Goal: Answer question/provide support: Share knowledge or assist other users

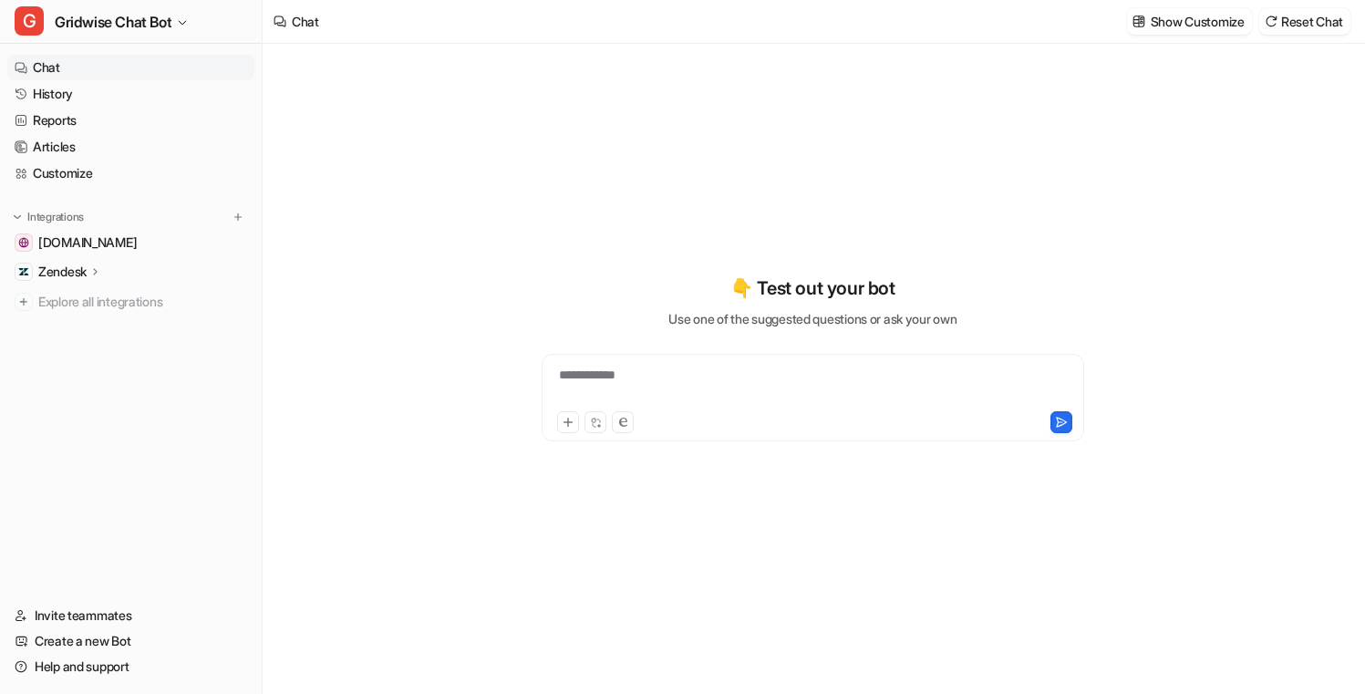
type textarea "**********"
click at [34, 99] on link "History" at bounding box center [130, 94] width 247 height 26
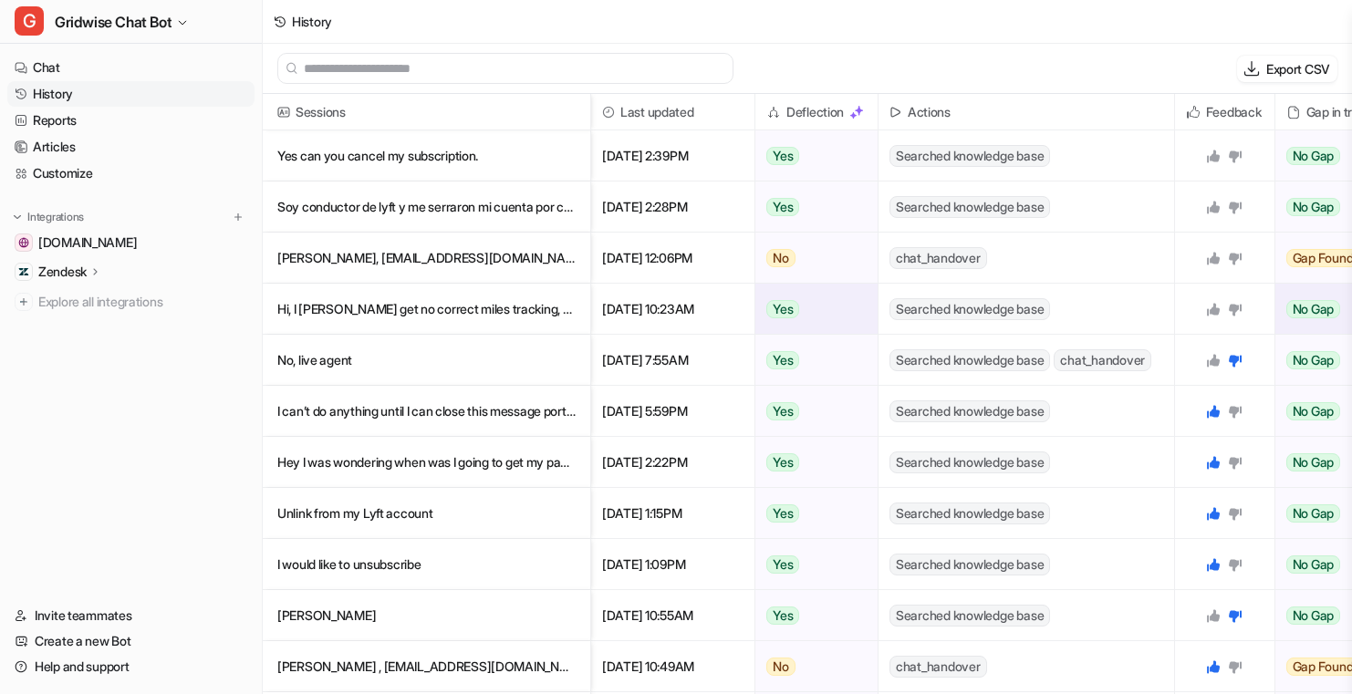
click at [471, 299] on p "Hi, I [PERSON_NAME] get no correct miles tracking, this app no stop and write n…" at bounding box center [426, 309] width 298 height 51
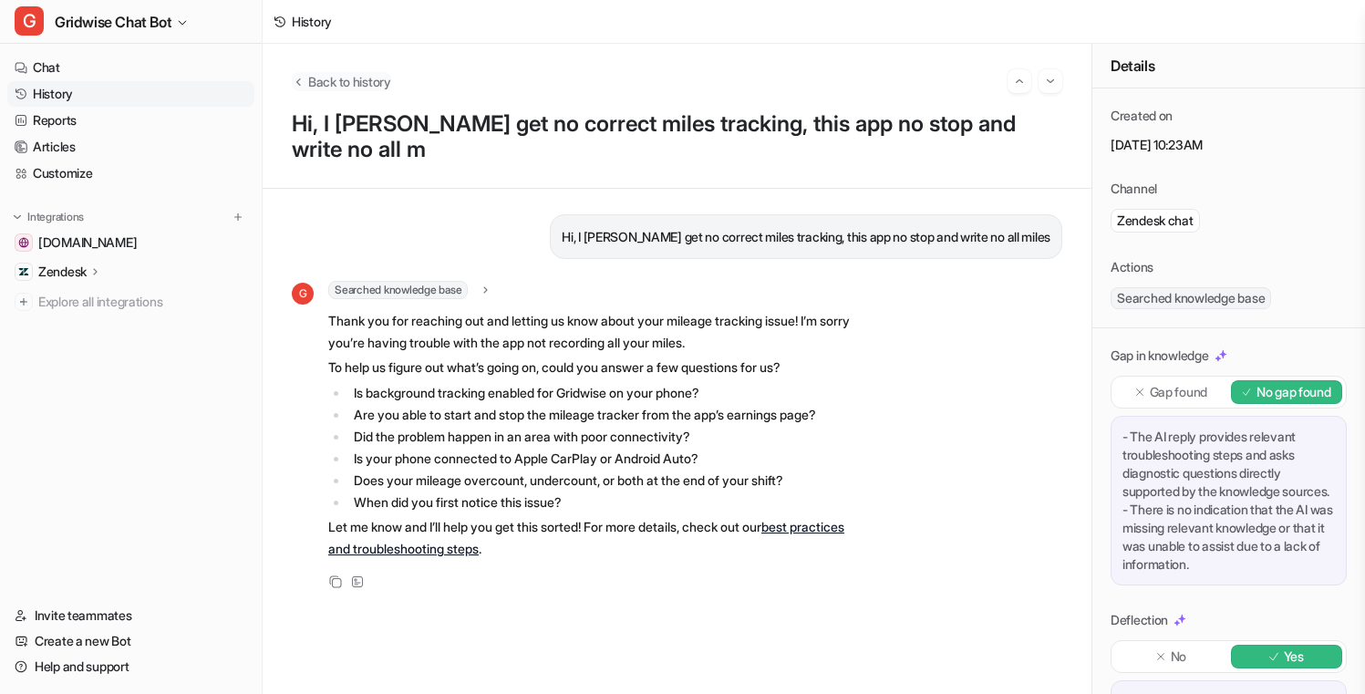
click at [351, 78] on span "Back to history" at bounding box center [349, 81] width 83 height 19
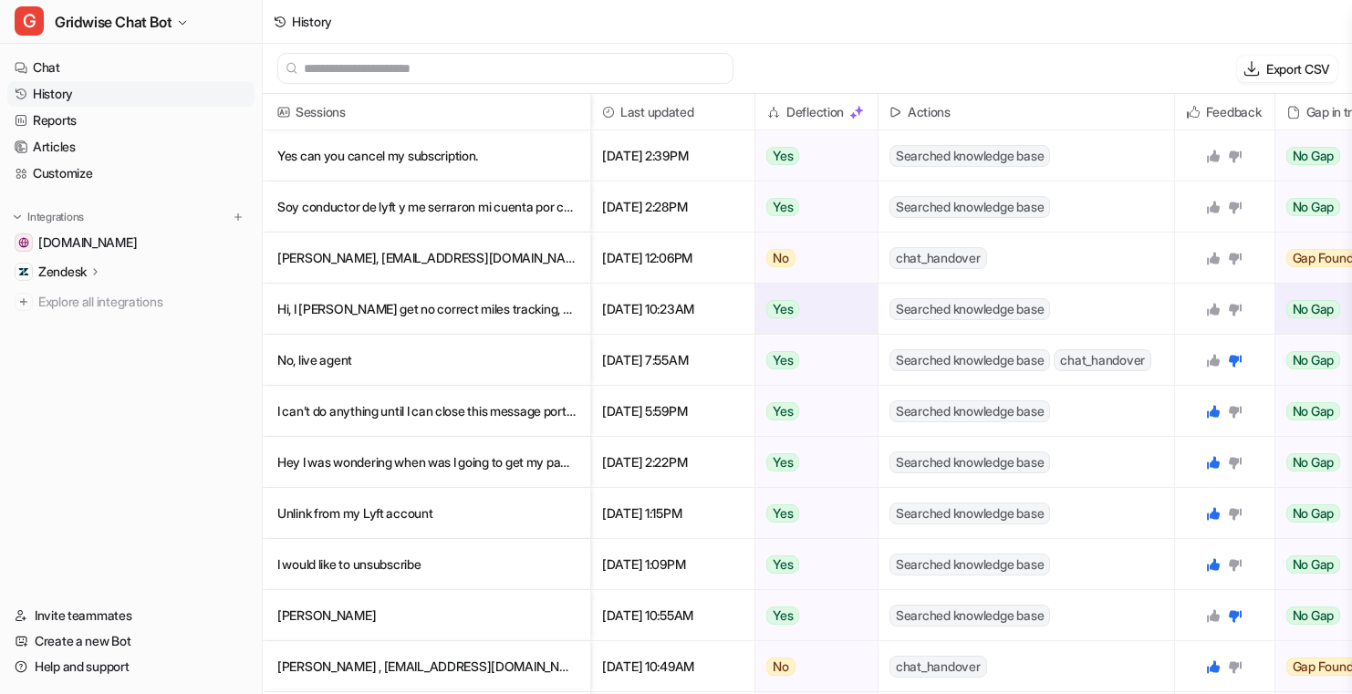
drag, startPoint x: 1210, startPoint y: 305, endPoint x: 1195, endPoint y: 310, distance: 16.4
click at [1210, 305] on icon at bounding box center [1213, 309] width 15 height 15
click at [452, 251] on p "[PERSON_NAME], [EMAIL_ADDRESS][DOMAIN_NAME]" at bounding box center [426, 258] width 298 height 51
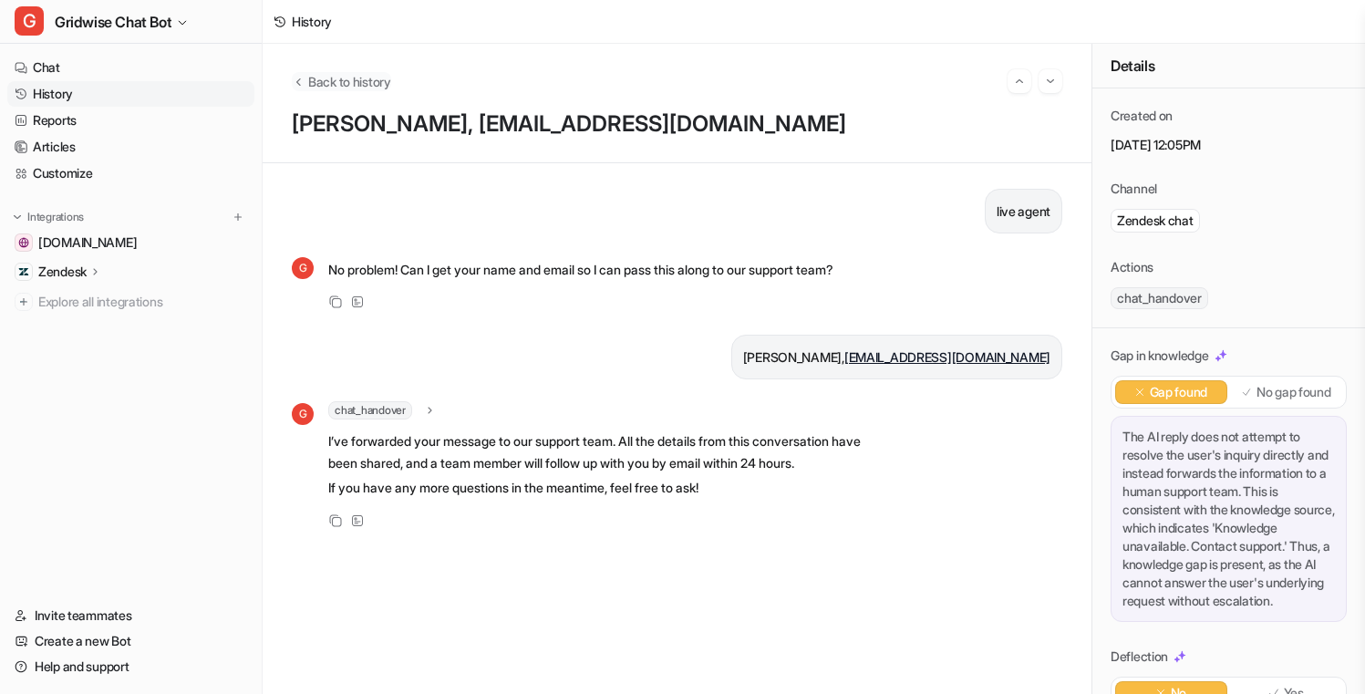
click at [358, 79] on span "Back to history" at bounding box center [349, 81] width 83 height 19
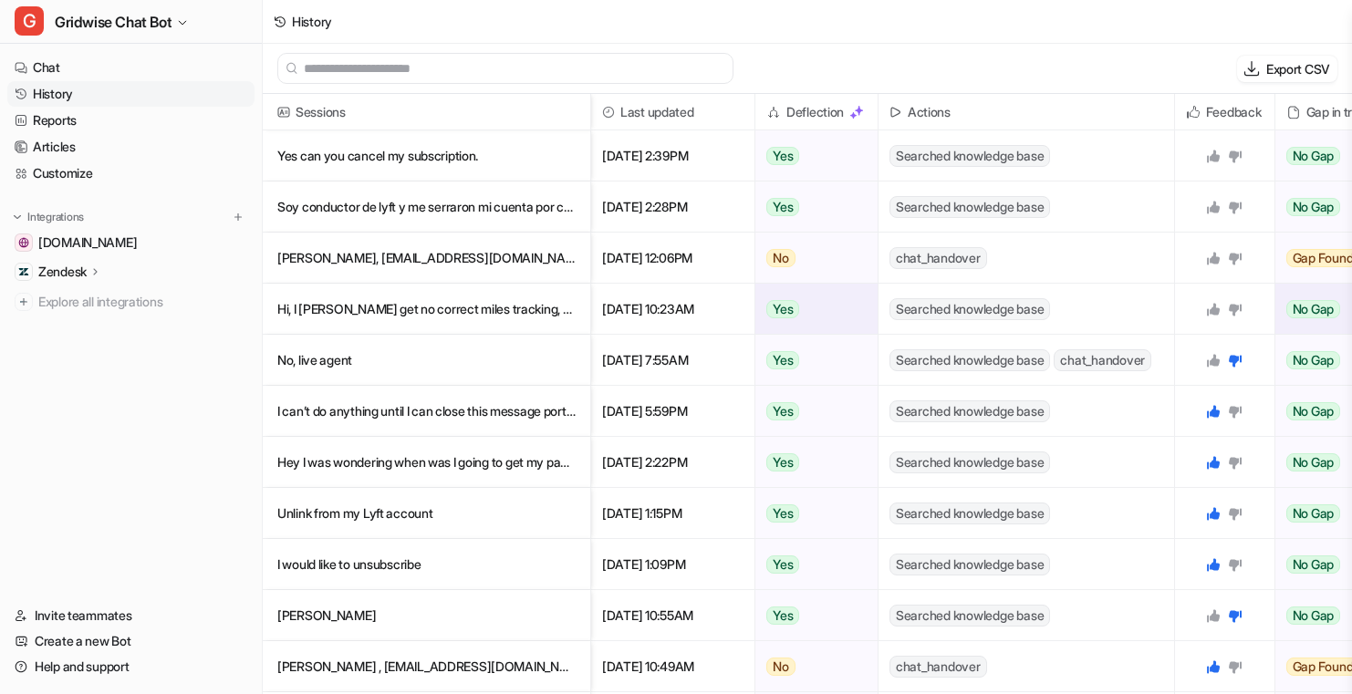
click at [1214, 310] on icon at bounding box center [1213, 309] width 13 height 13
click at [1216, 255] on icon at bounding box center [1213, 258] width 15 height 15
click at [450, 202] on p "Soy conductor de lyft y me serraron mi cuenta por comentari que no son realida" at bounding box center [426, 206] width 298 height 51
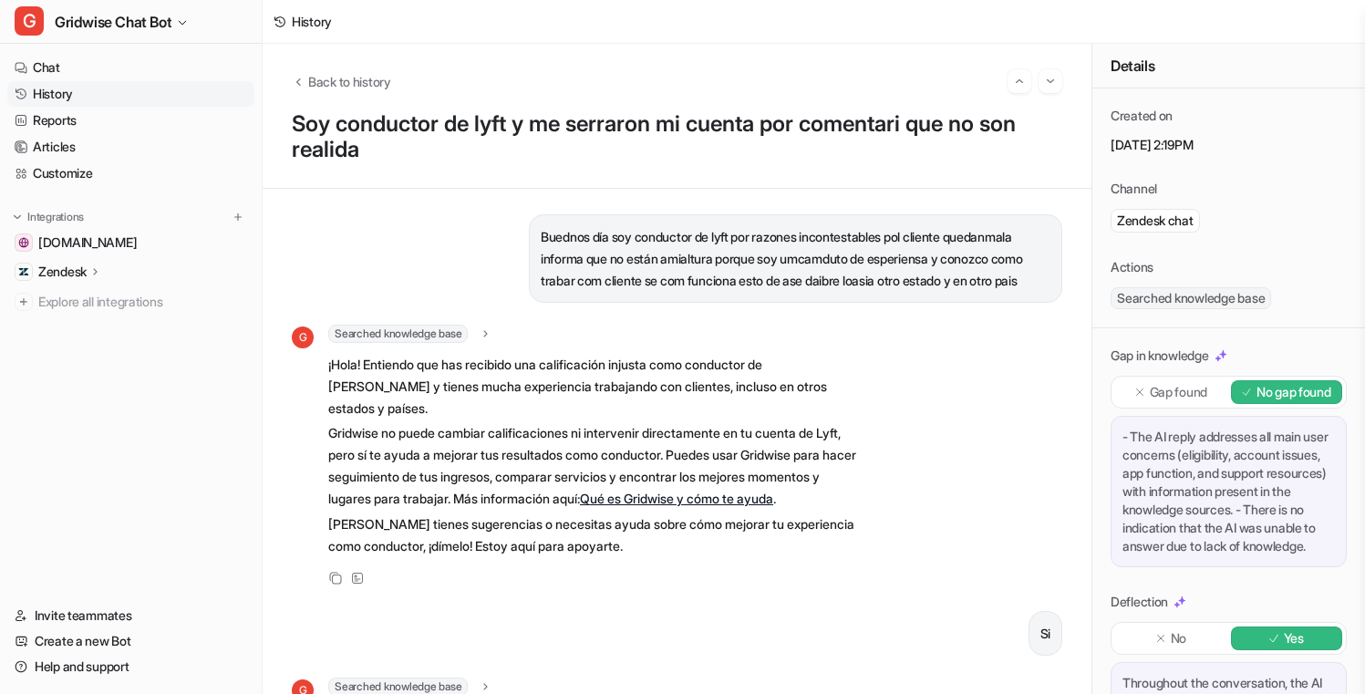
click at [725, 236] on p "Buednos día soy conductor de lyft por razones incontestables pol cliente quedan…" at bounding box center [796, 259] width 510 height 66
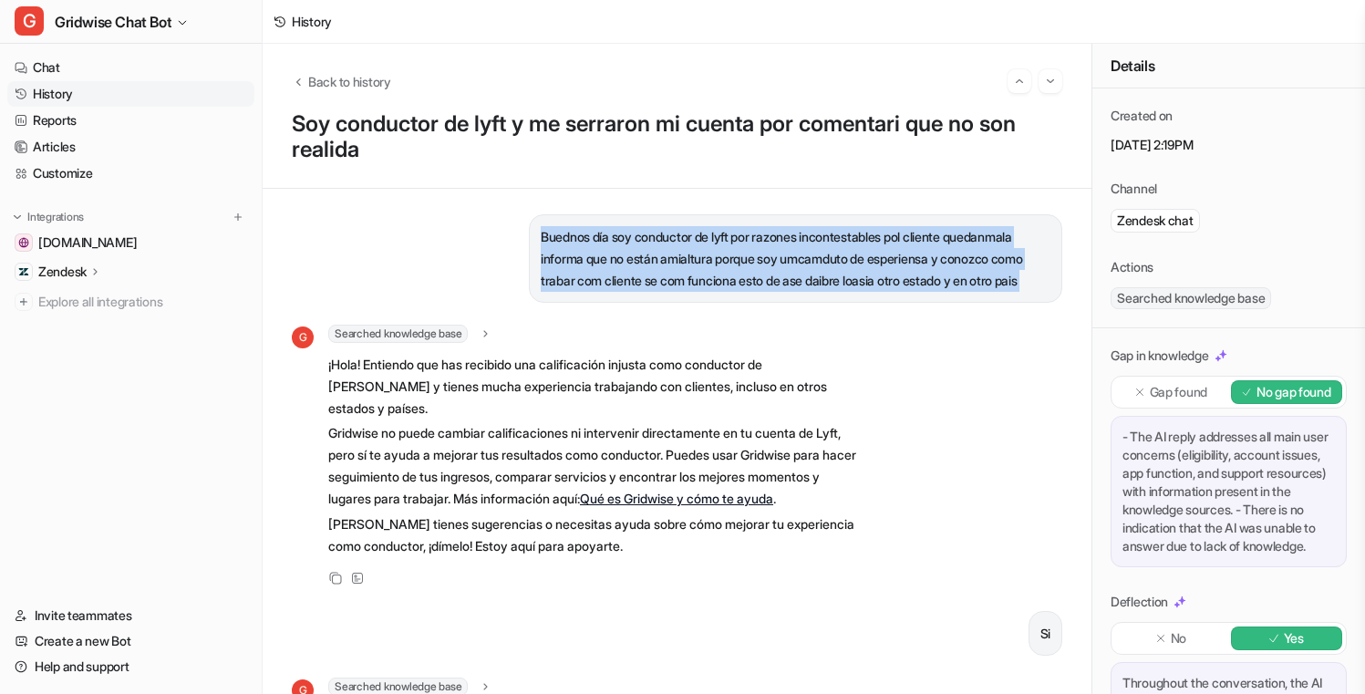
click at [725, 236] on p "Buednos día soy conductor de lyft por razones incontestables pol cliente quedan…" at bounding box center [796, 259] width 510 height 66
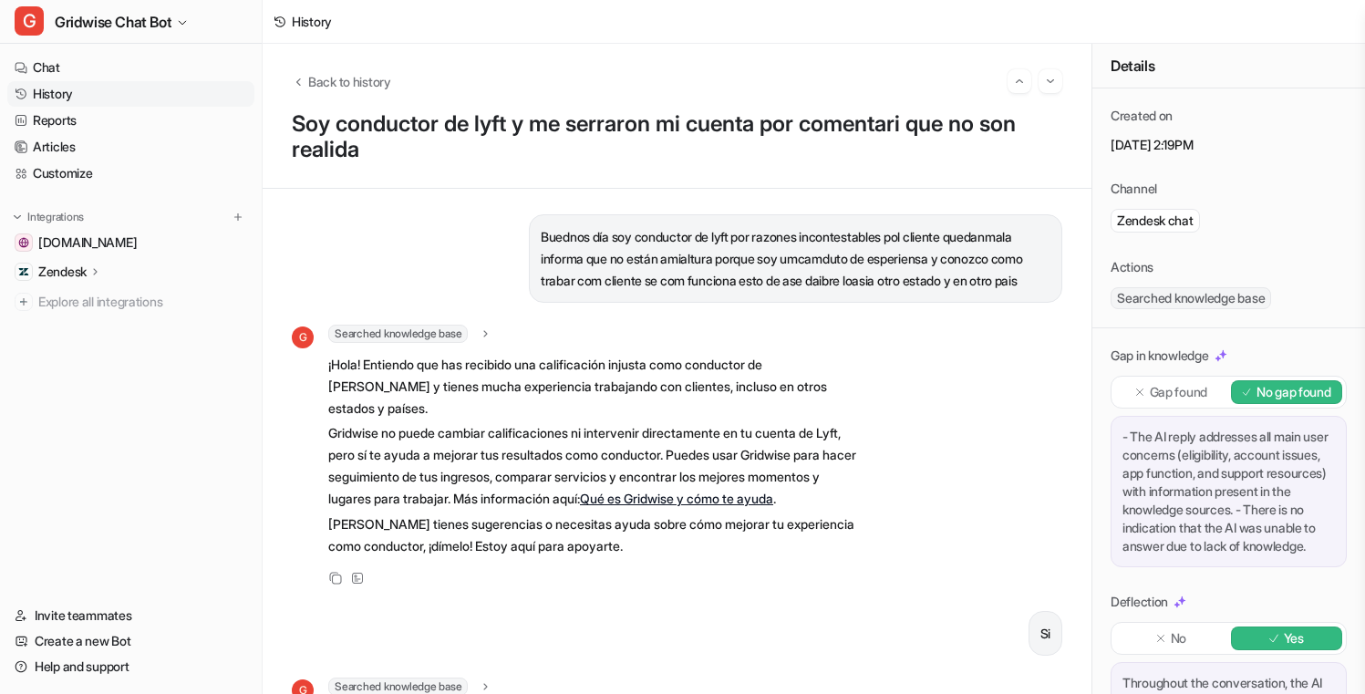
click at [551, 429] on p "Gridwise no puede cambiar calificaciones ni intervenir directamente en tu cuent…" at bounding box center [594, 466] width 533 height 88
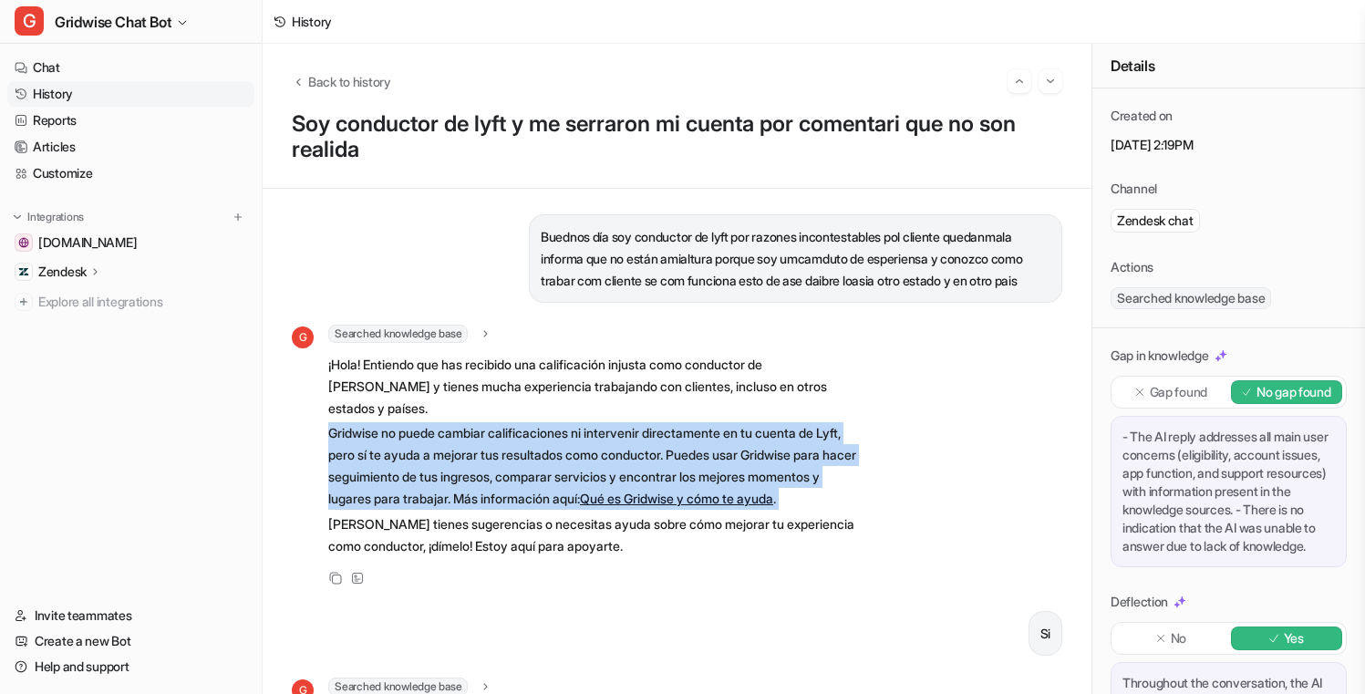
click at [551, 429] on p "Gridwise no puede cambiar calificaciones ni intervenir directamente en tu cuent…" at bounding box center [594, 466] width 533 height 88
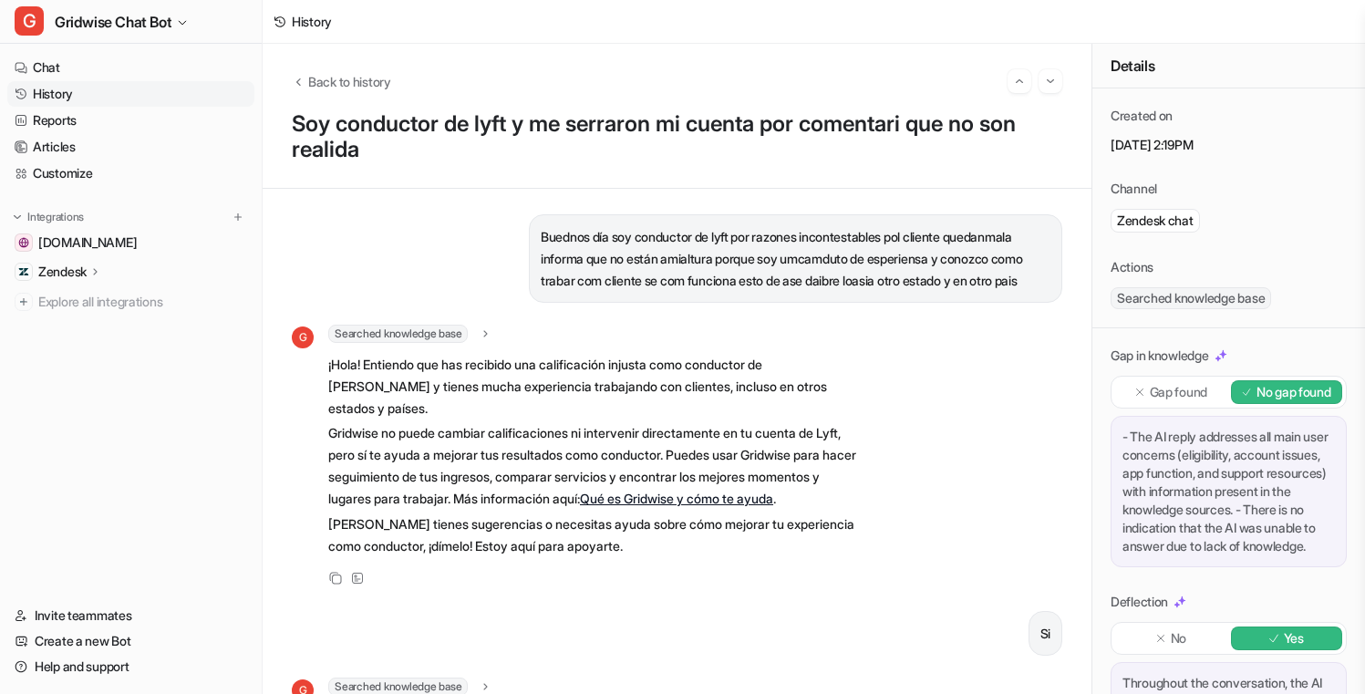
click at [583, 554] on p "[PERSON_NAME] tienes sugerencias o necesitas ayuda sobre cómo mejorar tu experi…" at bounding box center [594, 535] width 533 height 44
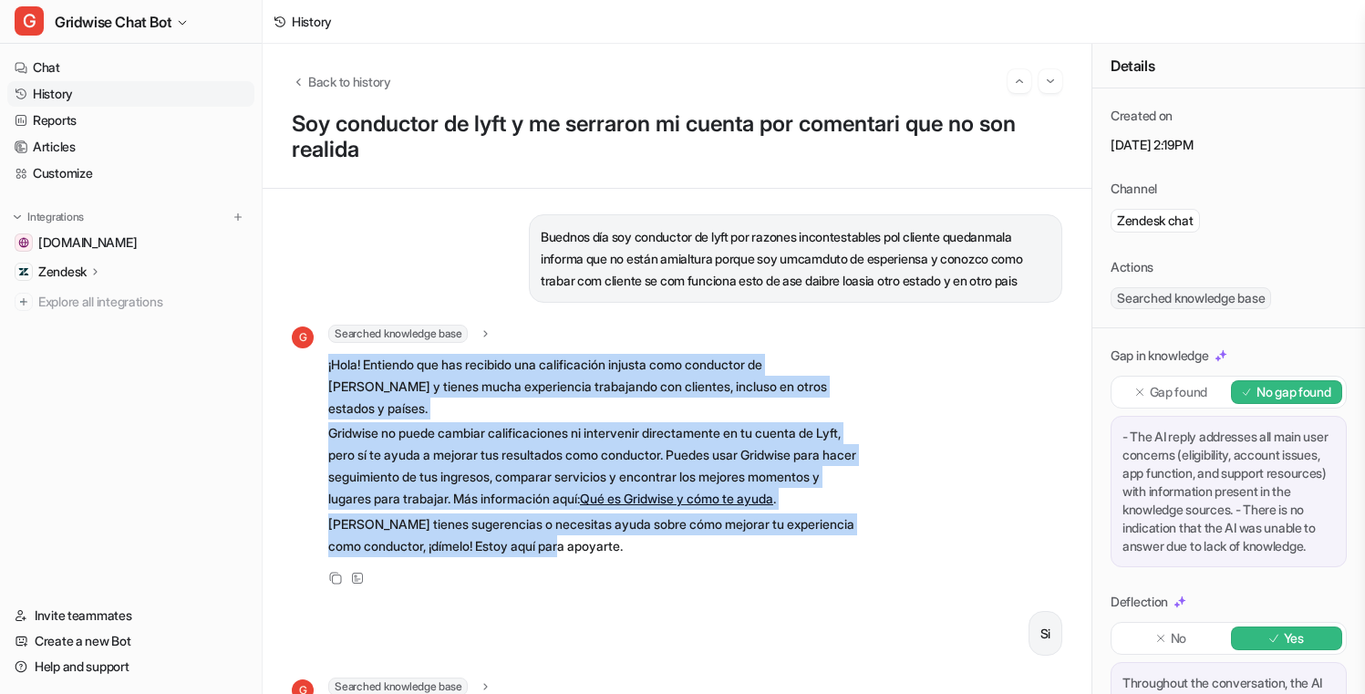
drag, startPoint x: 636, startPoint y: 544, endPoint x: 318, endPoint y: 366, distance: 364.2
click at [317, 366] on div "G Searched knowledge base search_queries : [ "conductor lyft calificación clien…" at bounding box center [577, 442] width 570 height 235
click at [93, 64] on link "Chat" at bounding box center [130, 68] width 247 height 26
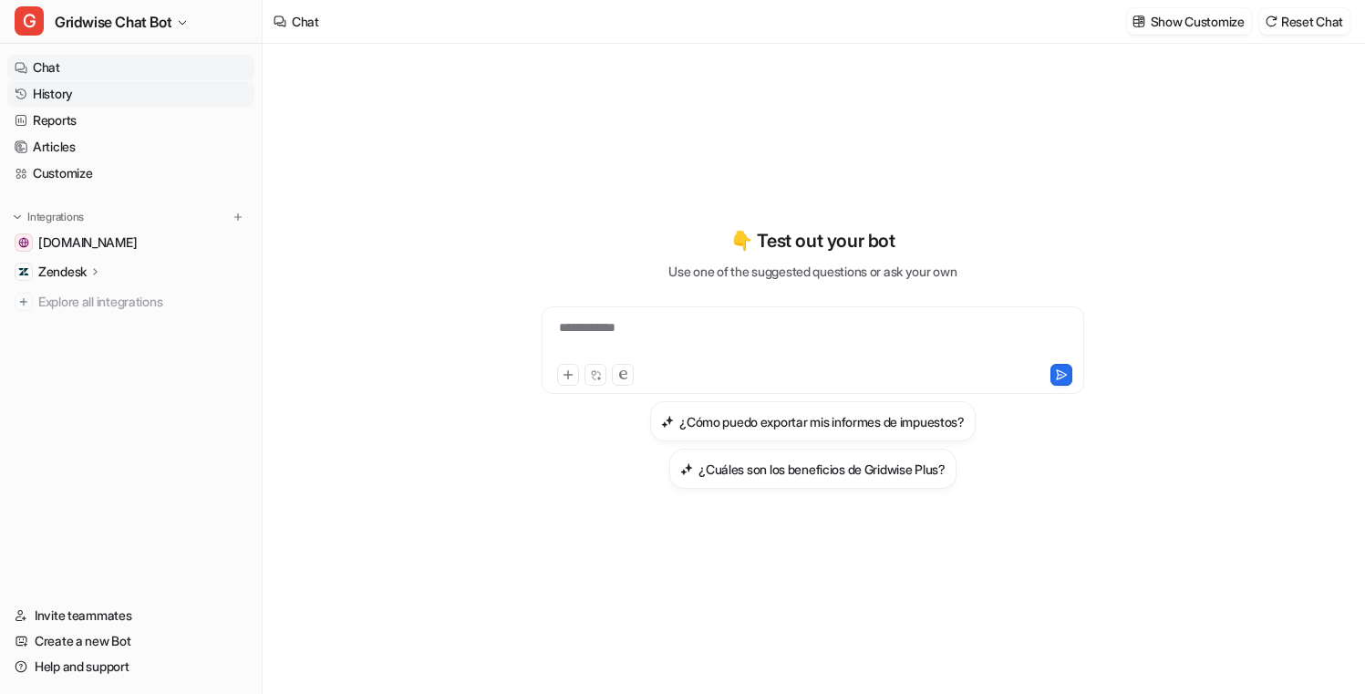
click at [78, 95] on link "History" at bounding box center [130, 94] width 247 height 26
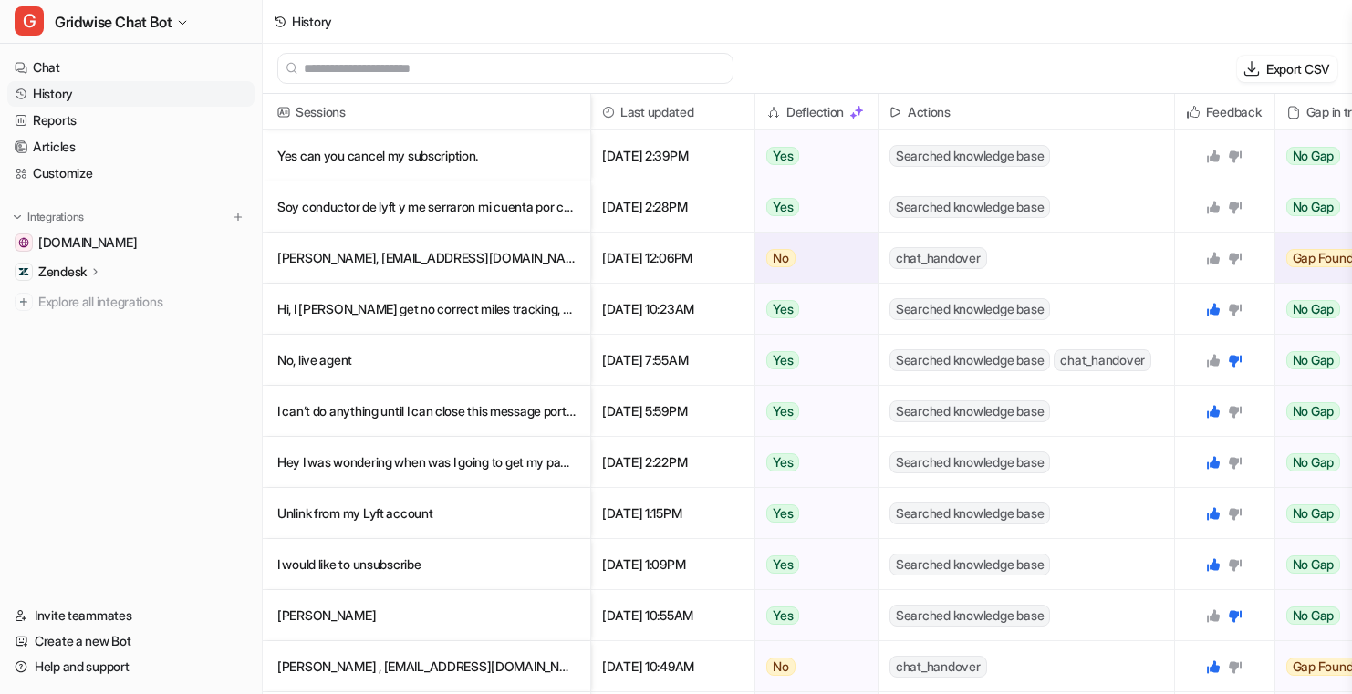
click at [1218, 254] on icon at bounding box center [1213, 258] width 15 height 15
click at [1209, 205] on icon at bounding box center [1213, 207] width 15 height 15
click at [446, 160] on p "Yes can you cancel my subscription." at bounding box center [426, 155] width 298 height 51
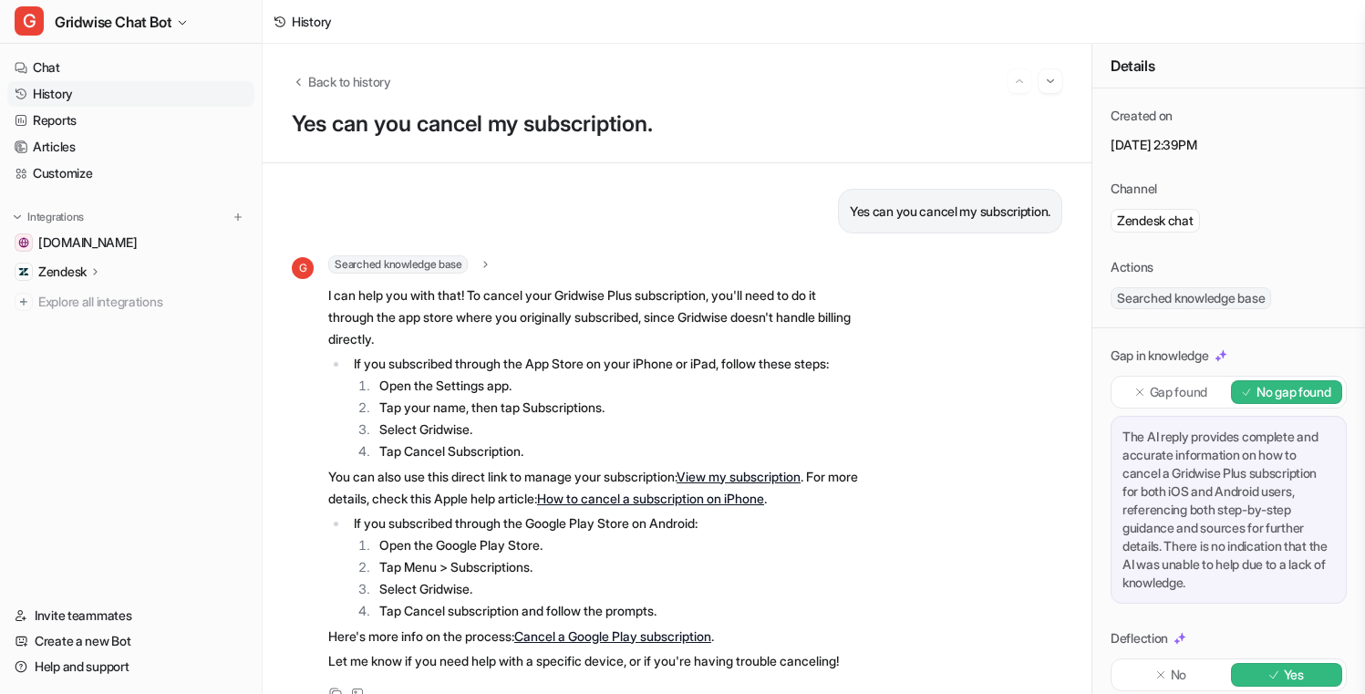
click at [80, 96] on link "History" at bounding box center [130, 94] width 247 height 26
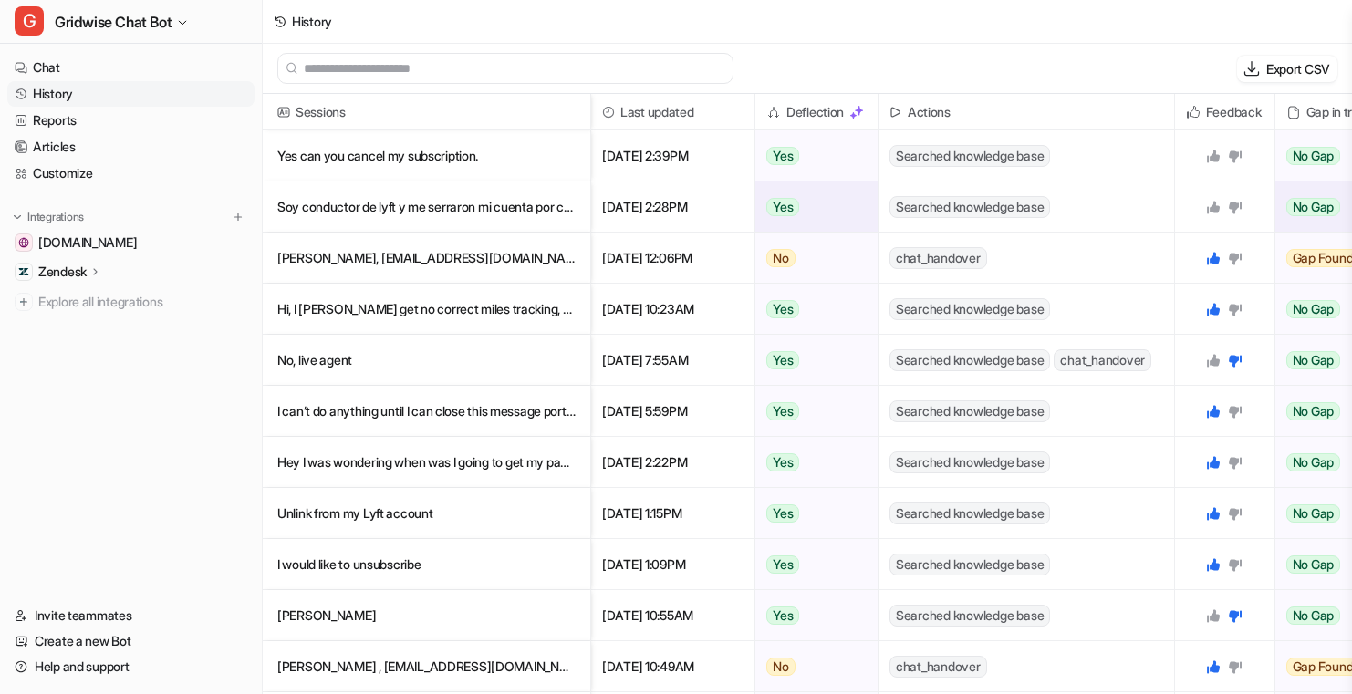
click at [1209, 207] on icon at bounding box center [1213, 207] width 15 height 15
click at [1210, 159] on icon at bounding box center [1213, 156] width 13 height 13
click at [78, 120] on link "Reports" at bounding box center [130, 121] width 247 height 26
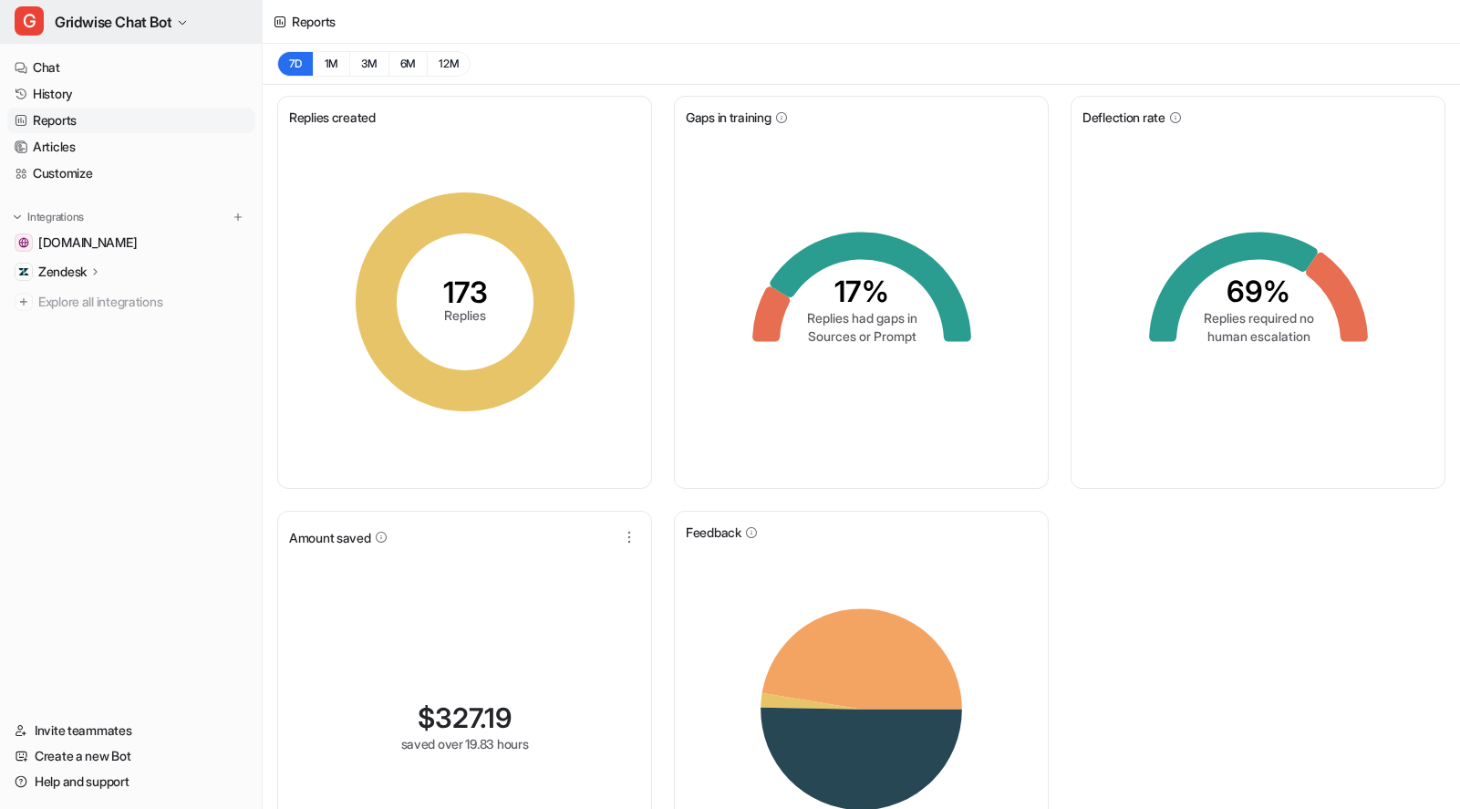
click at [130, 32] on span "Gridwise Chat Bot" at bounding box center [113, 22] width 117 height 26
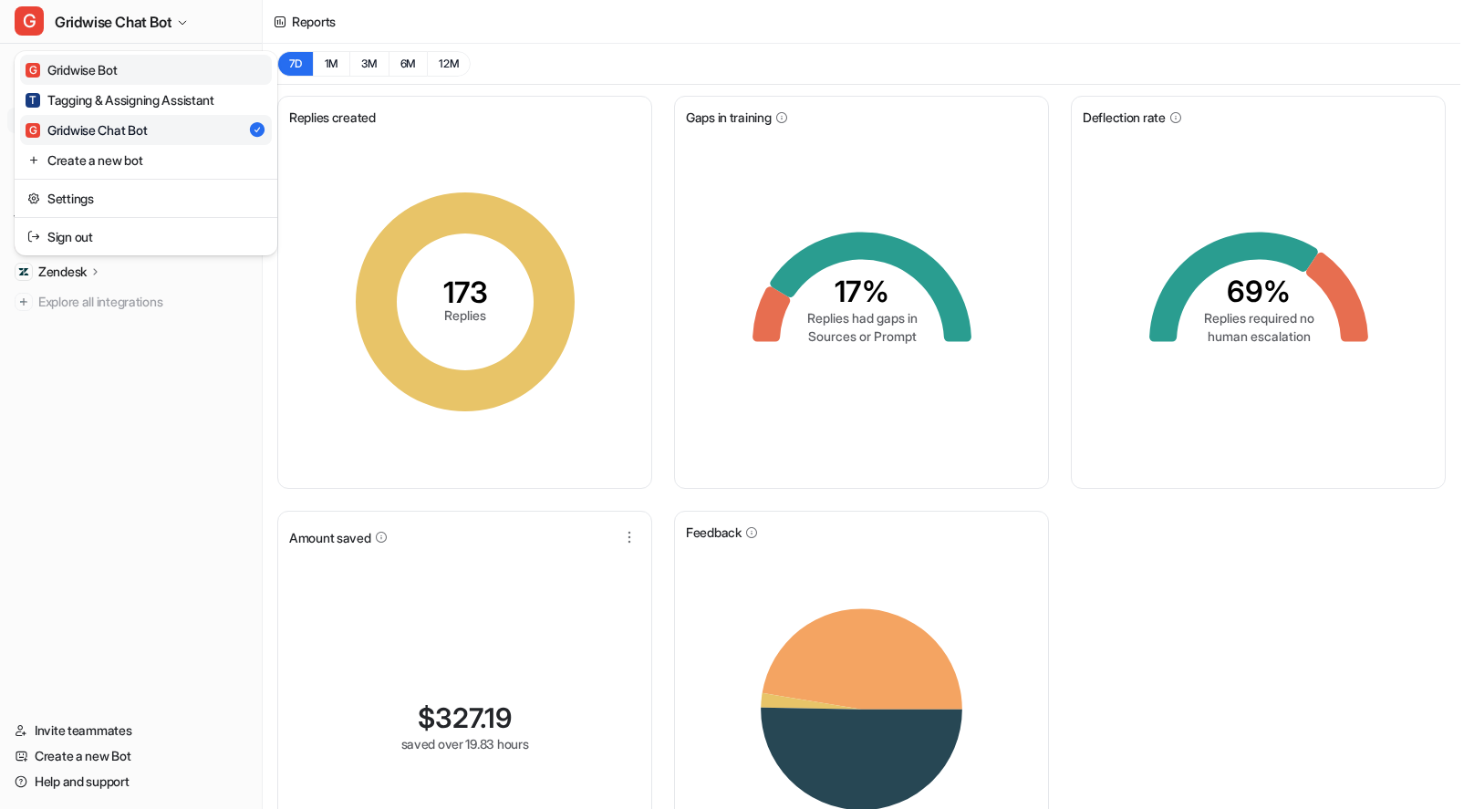
click at [133, 77] on link "G Gridwise Bot" at bounding box center [146, 70] width 252 height 30
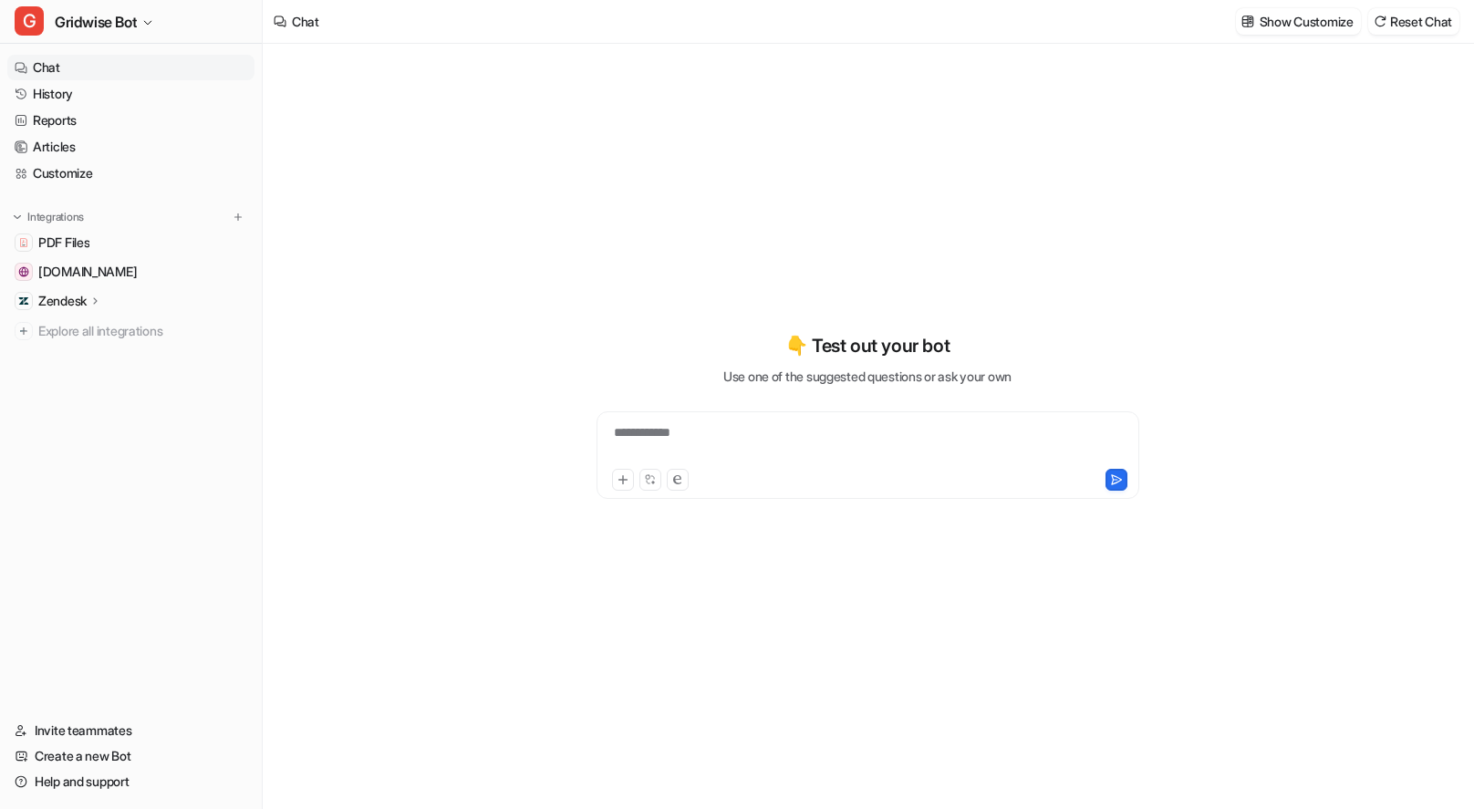
type textarea "**********"
click at [86, 85] on link "History" at bounding box center [130, 94] width 247 height 26
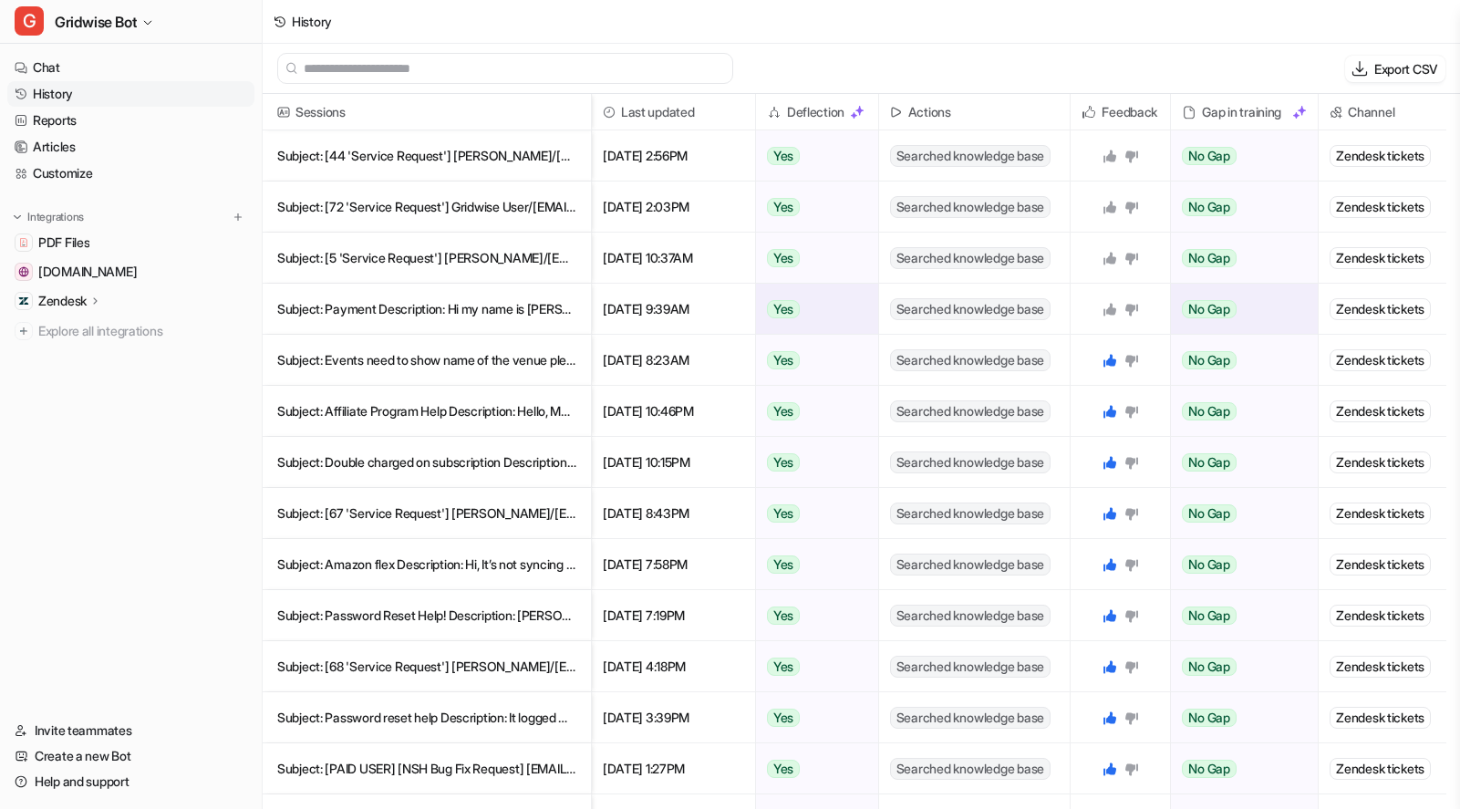
click at [488, 310] on p "Subject: Payment Description: Hi my name is [PERSON_NAME] and I am writing yo" at bounding box center [426, 309] width 299 height 51
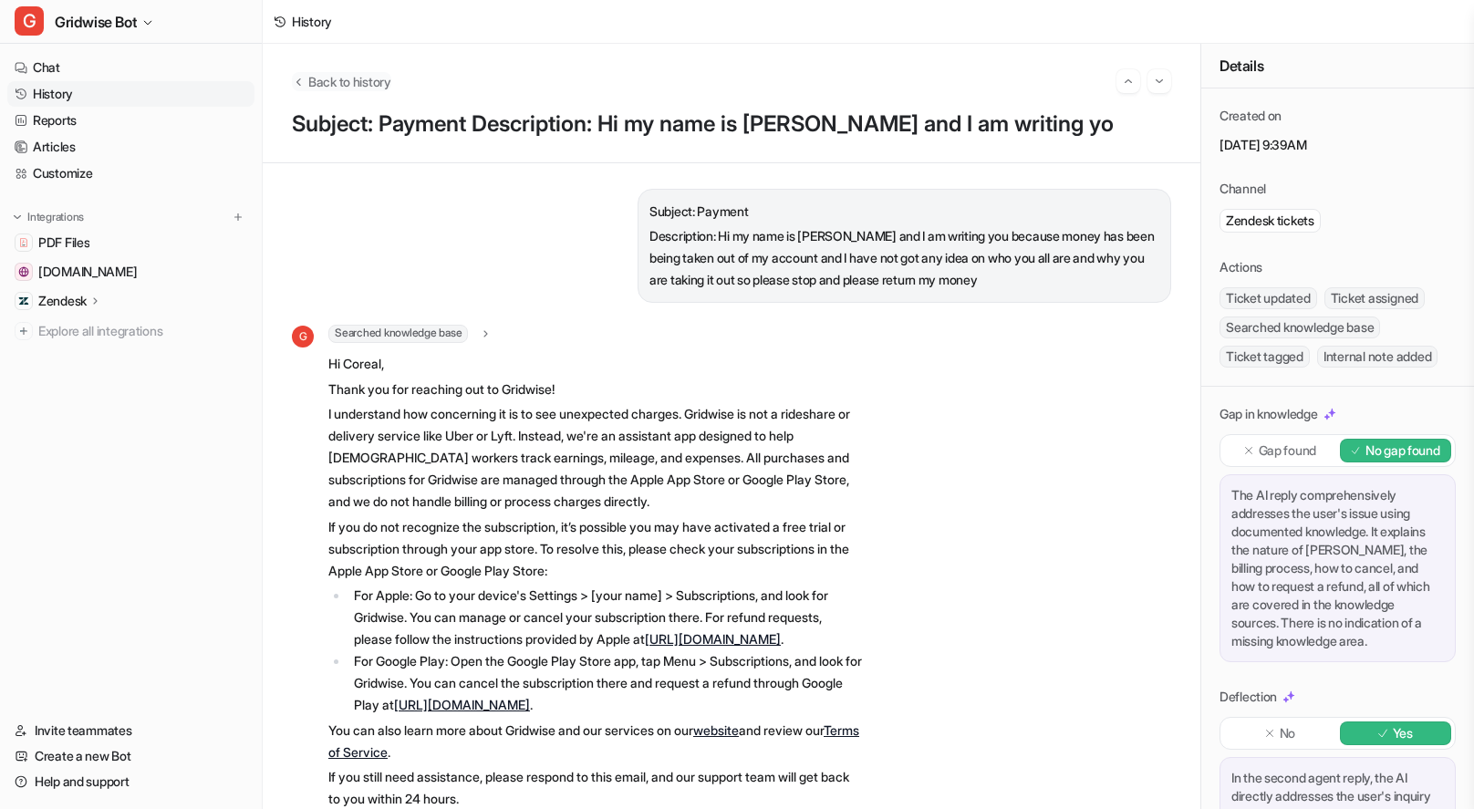
click at [326, 85] on span "Back to history" at bounding box center [349, 81] width 83 height 19
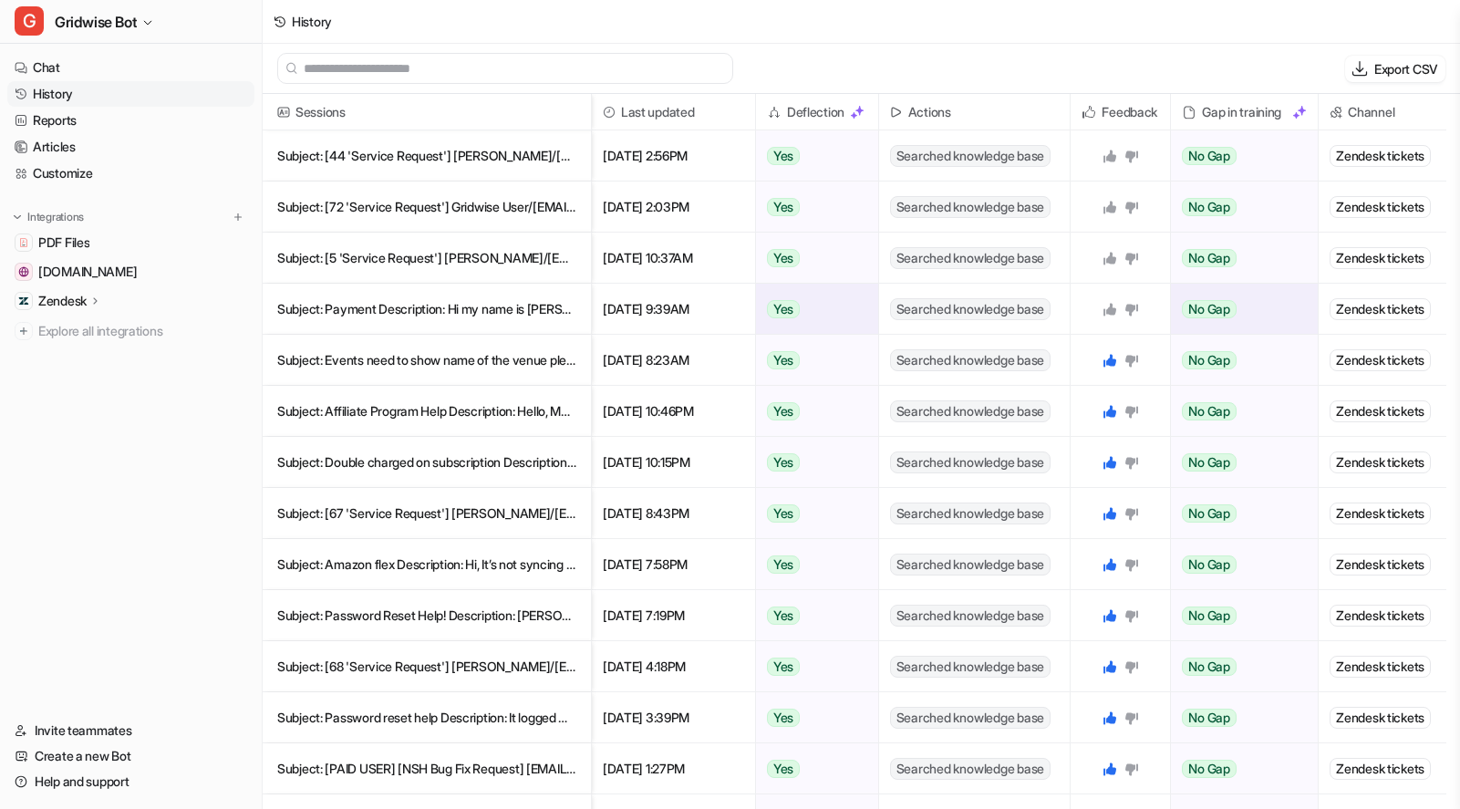
click at [1108, 308] on icon at bounding box center [1109, 309] width 13 height 13
click at [427, 254] on p "Subject: [5 'Service Request'] [PERSON_NAME]/[EMAIL_ADDRESS][DOMAIN_NAME]> Desc…" at bounding box center [426, 258] width 299 height 51
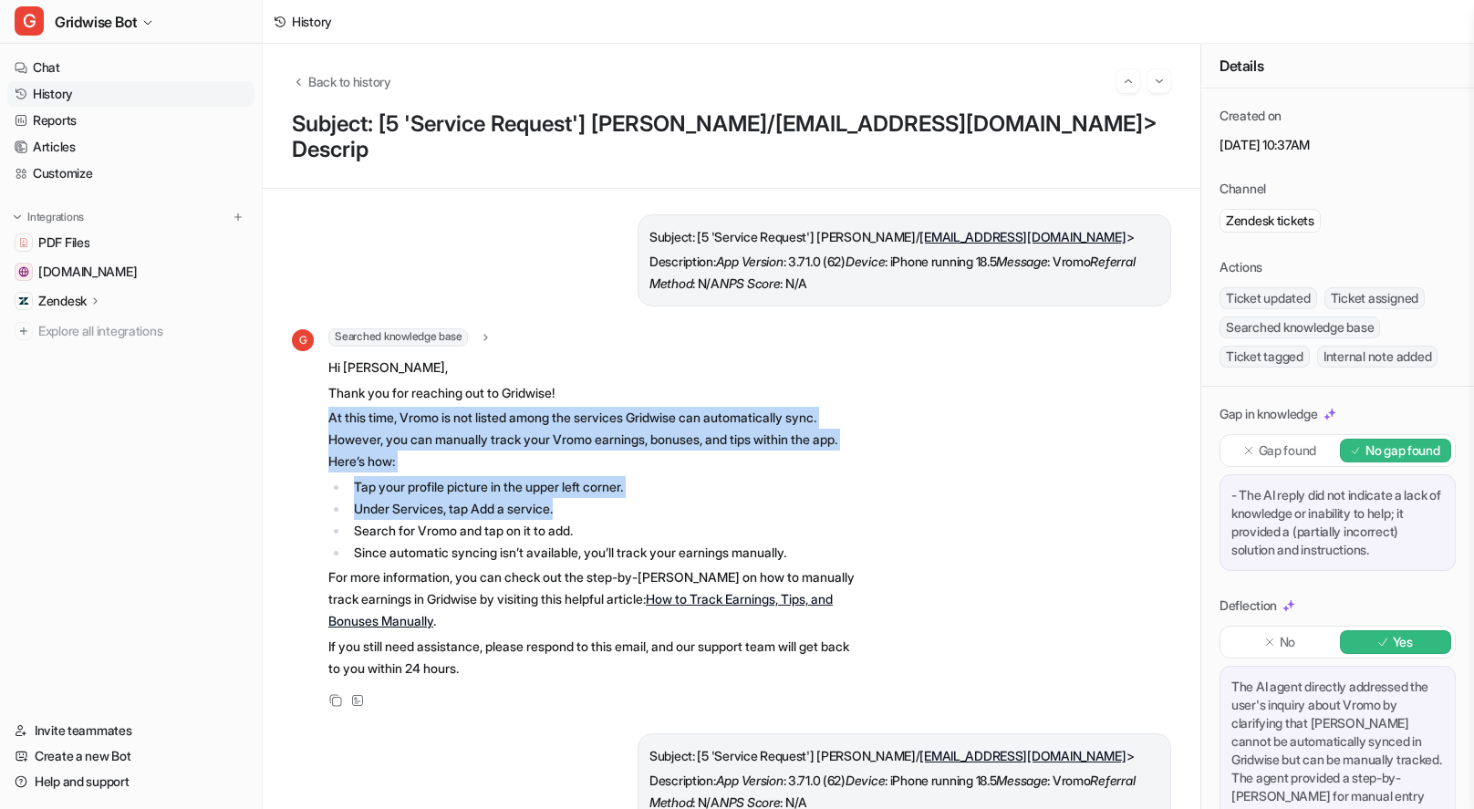
drag, startPoint x: 736, startPoint y: 388, endPoint x: 937, endPoint y: 486, distance: 223.9
click at [937, 486] on div "G Searched knowledge base search_queries : [ "Vromo service request platform in…" at bounding box center [731, 520] width 879 height 384
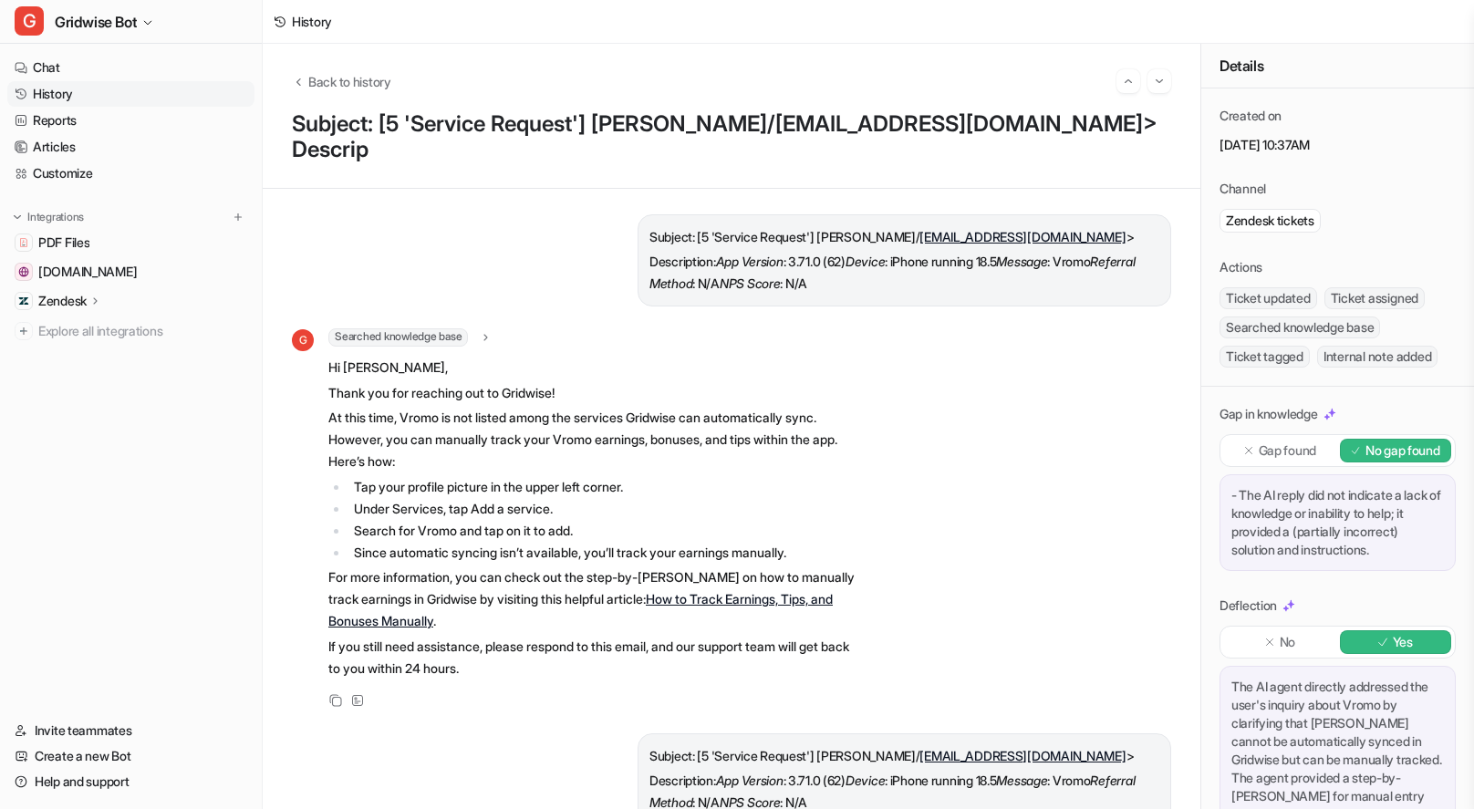
click at [938, 487] on div "G Searched knowledge base search_queries : [ "Vromo service request platform in…" at bounding box center [731, 520] width 879 height 384
click at [0, 337] on html "G Gridwise Bot Chat History Reports Articles Customize Integrations PDF Files […" at bounding box center [737, 404] width 1474 height 809
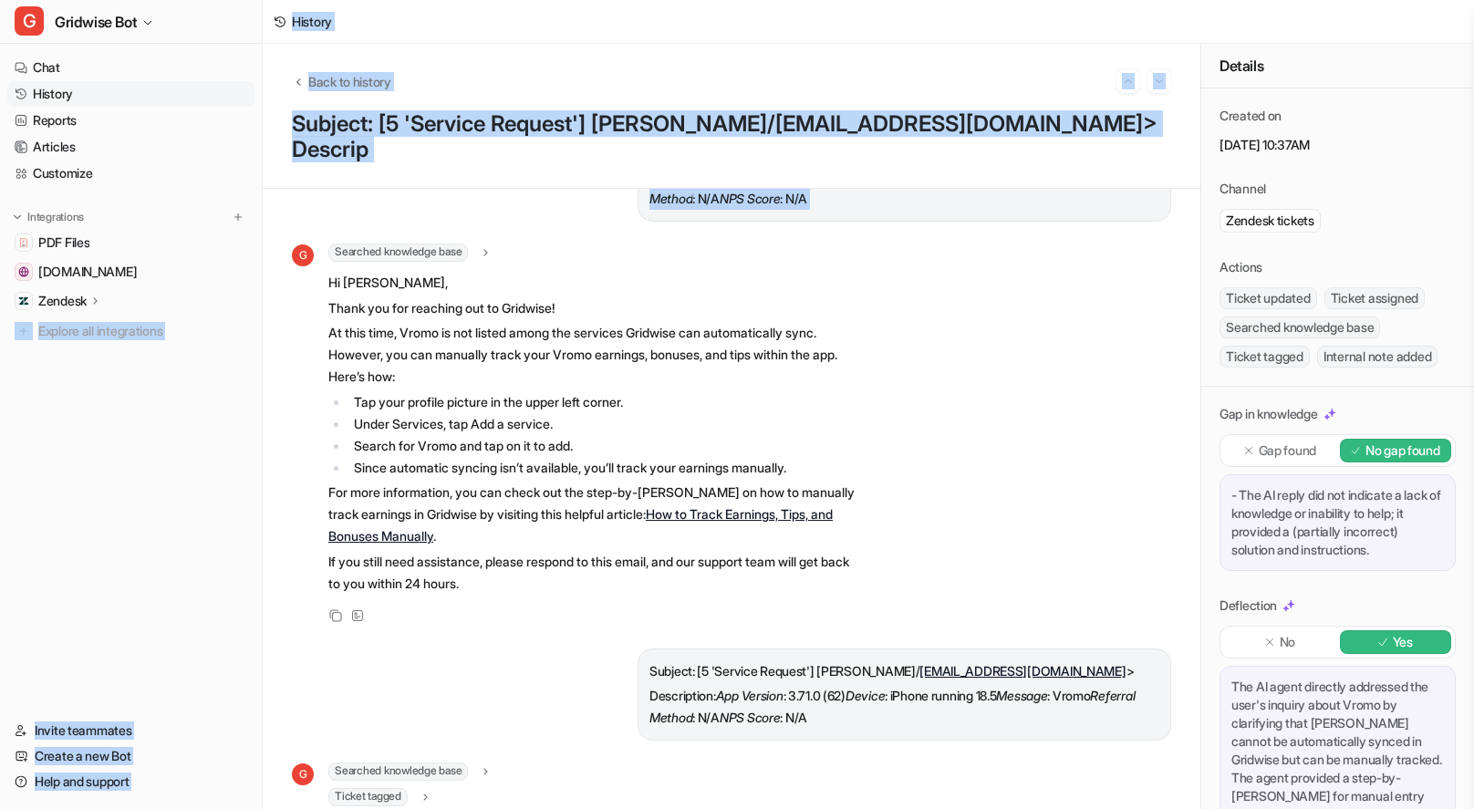
scroll to position [454, 0]
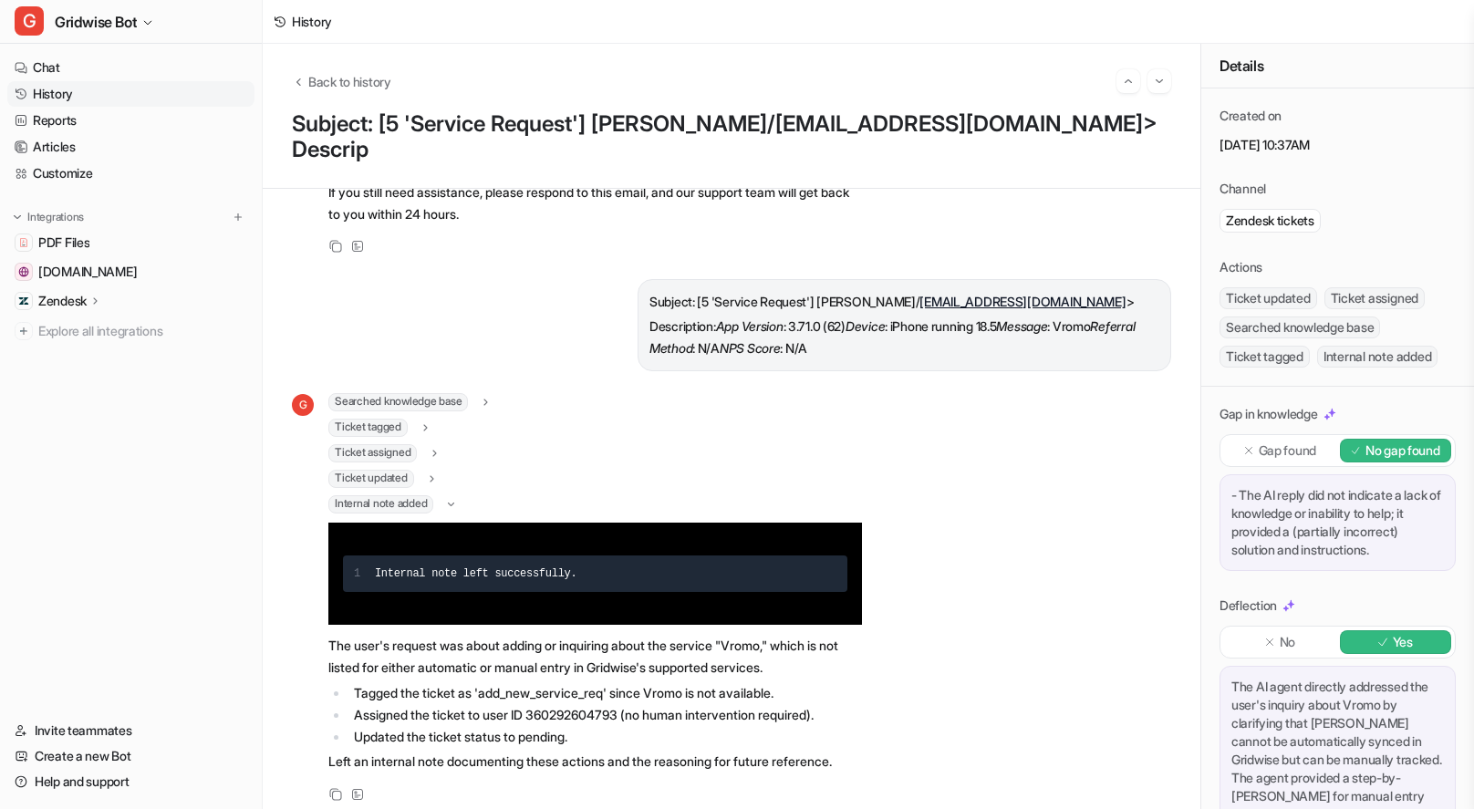
click at [917, 638] on div "G Searched knowledge base search_queries : [ "Vromo service automatic sync list…" at bounding box center [731, 599] width 879 height 412
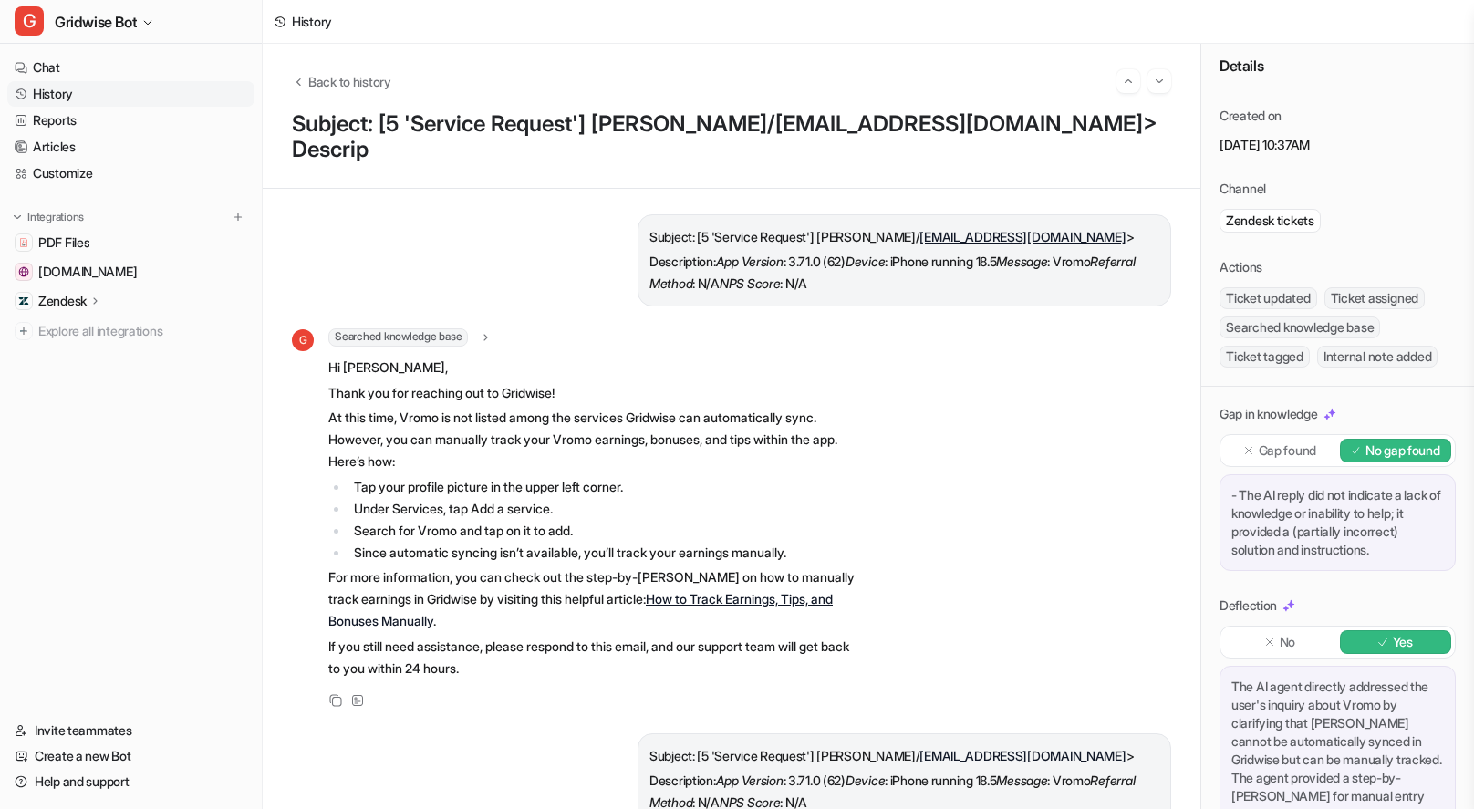
scroll to position [0, 0]
click at [347, 81] on span "Back to history" at bounding box center [349, 81] width 83 height 19
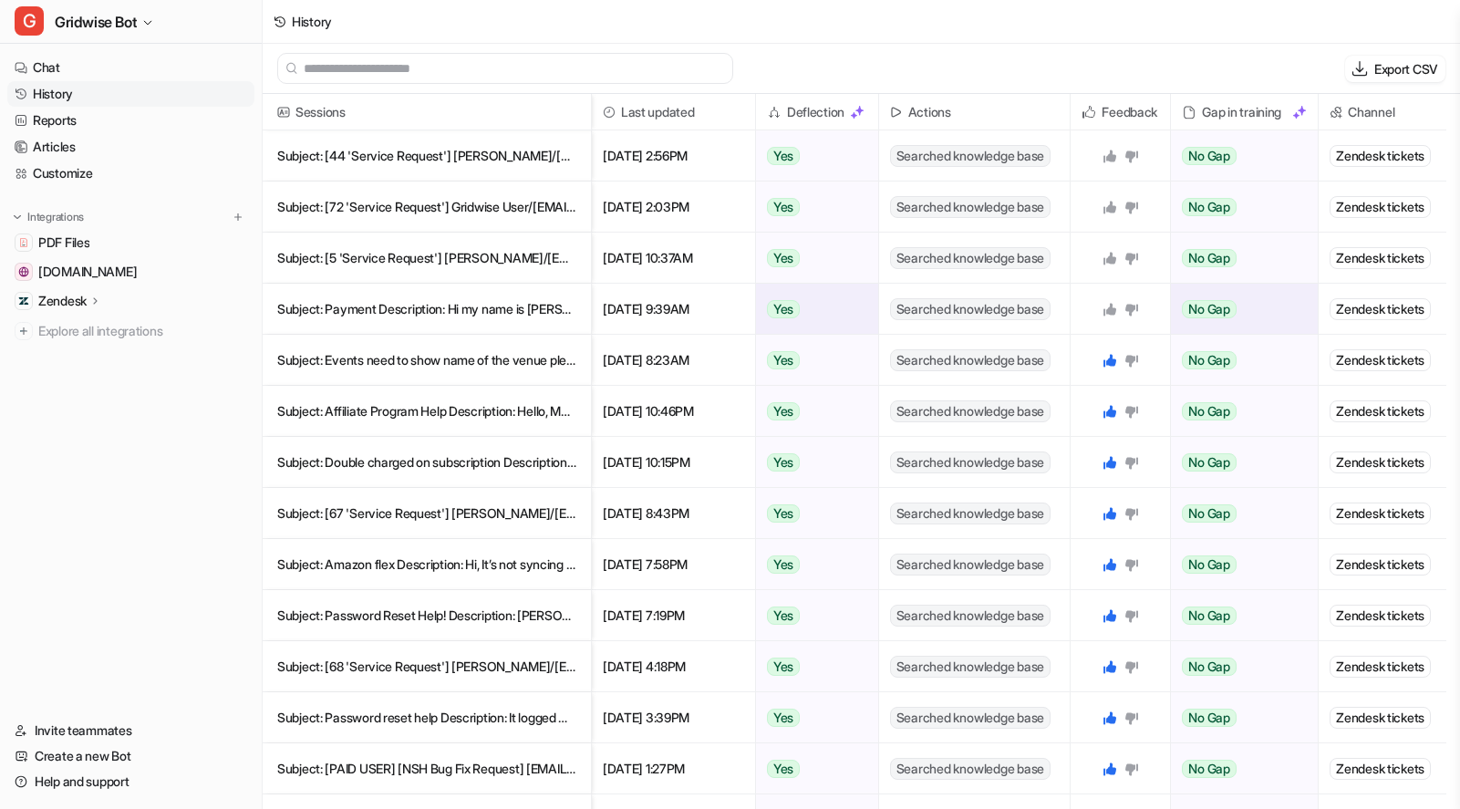
click at [1104, 308] on icon at bounding box center [1109, 309] width 13 height 13
click at [1134, 260] on icon at bounding box center [1131, 258] width 15 height 15
click at [452, 201] on p "Subject: [72 'Service Request'] Gridwise User/[EMAIL_ADDRESS][DOMAIN_NAME]> Des…" at bounding box center [426, 206] width 299 height 51
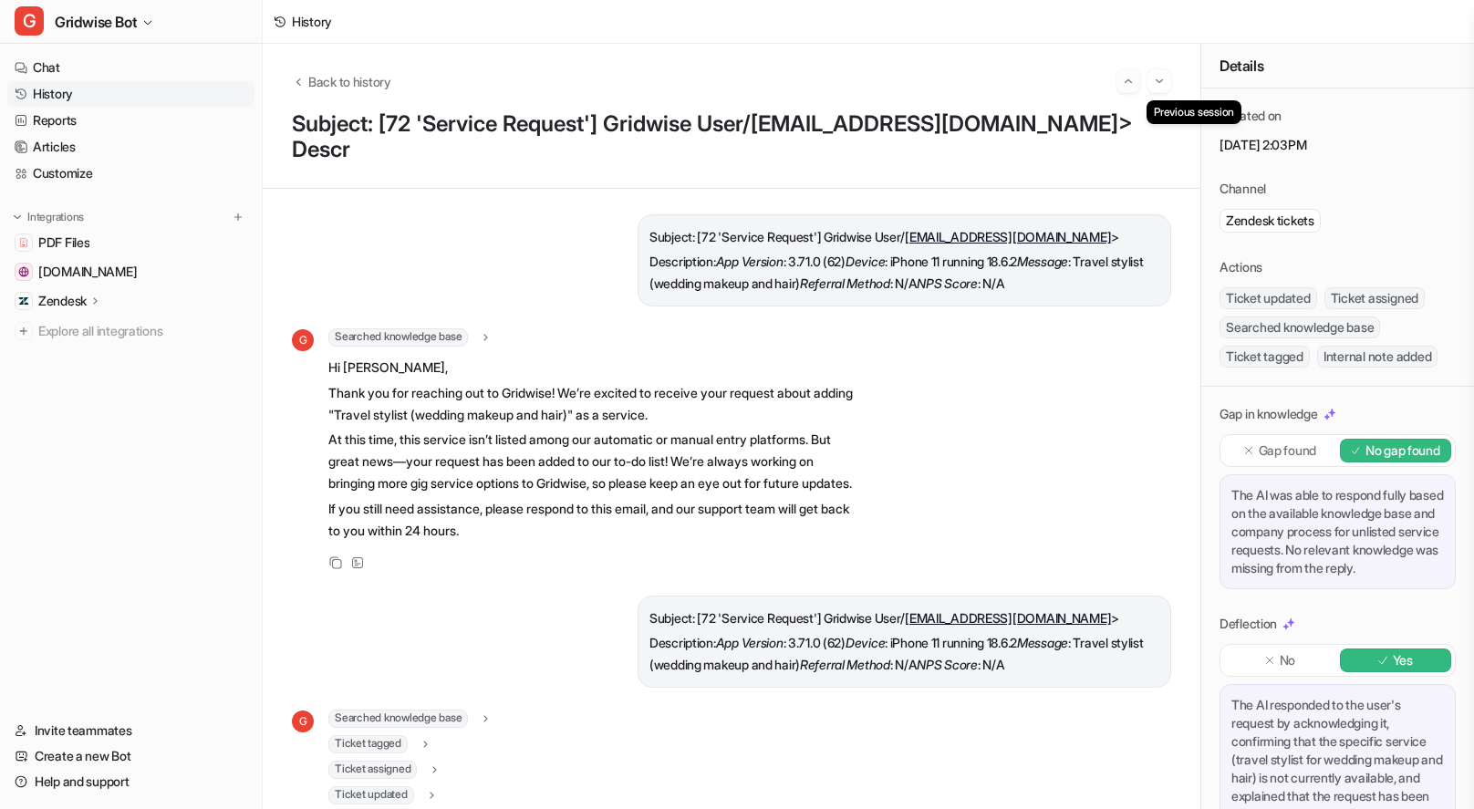
click at [1128, 82] on img "Go to previous session" at bounding box center [1128, 81] width 13 height 16
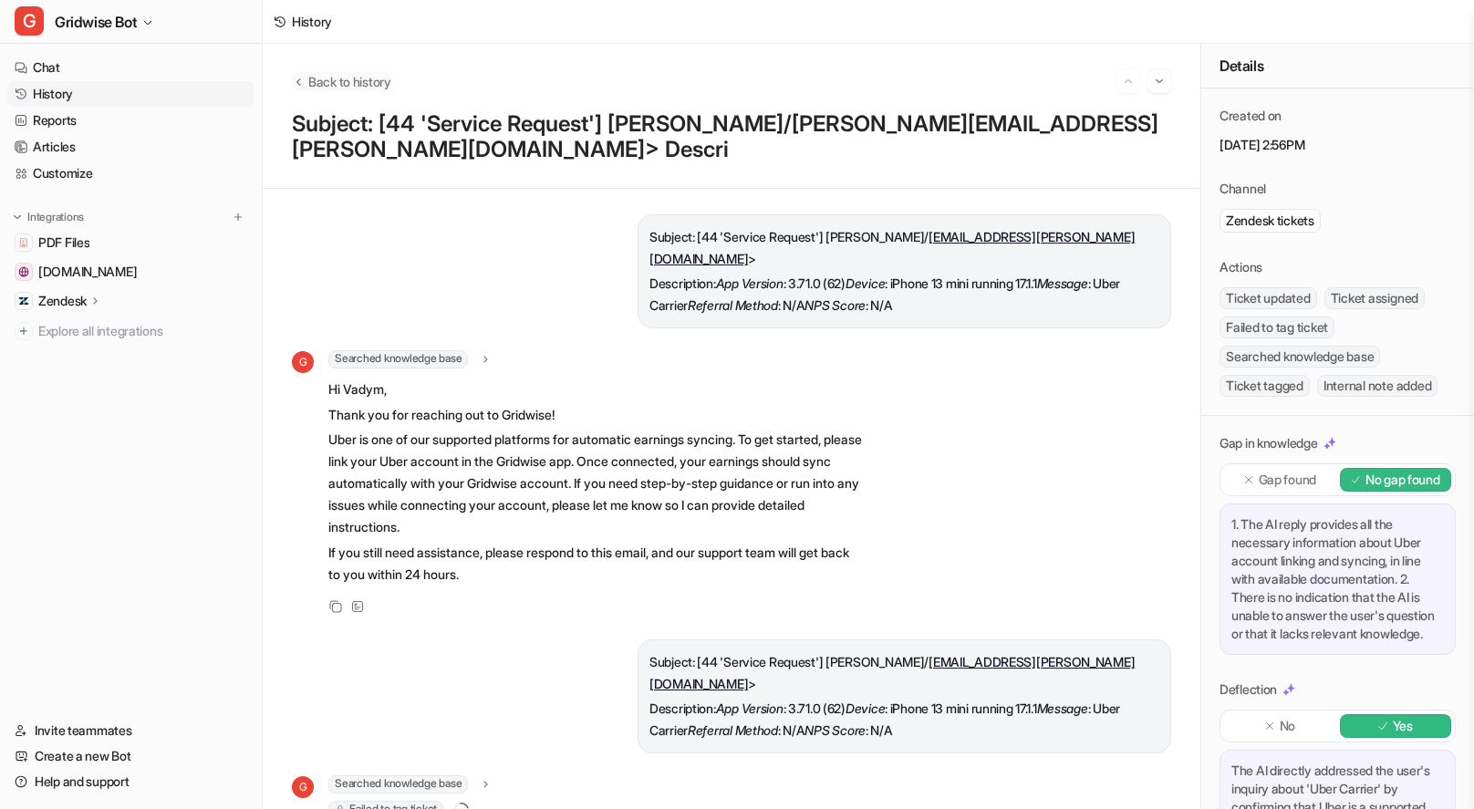
click at [361, 78] on span "Back to history" at bounding box center [349, 81] width 83 height 19
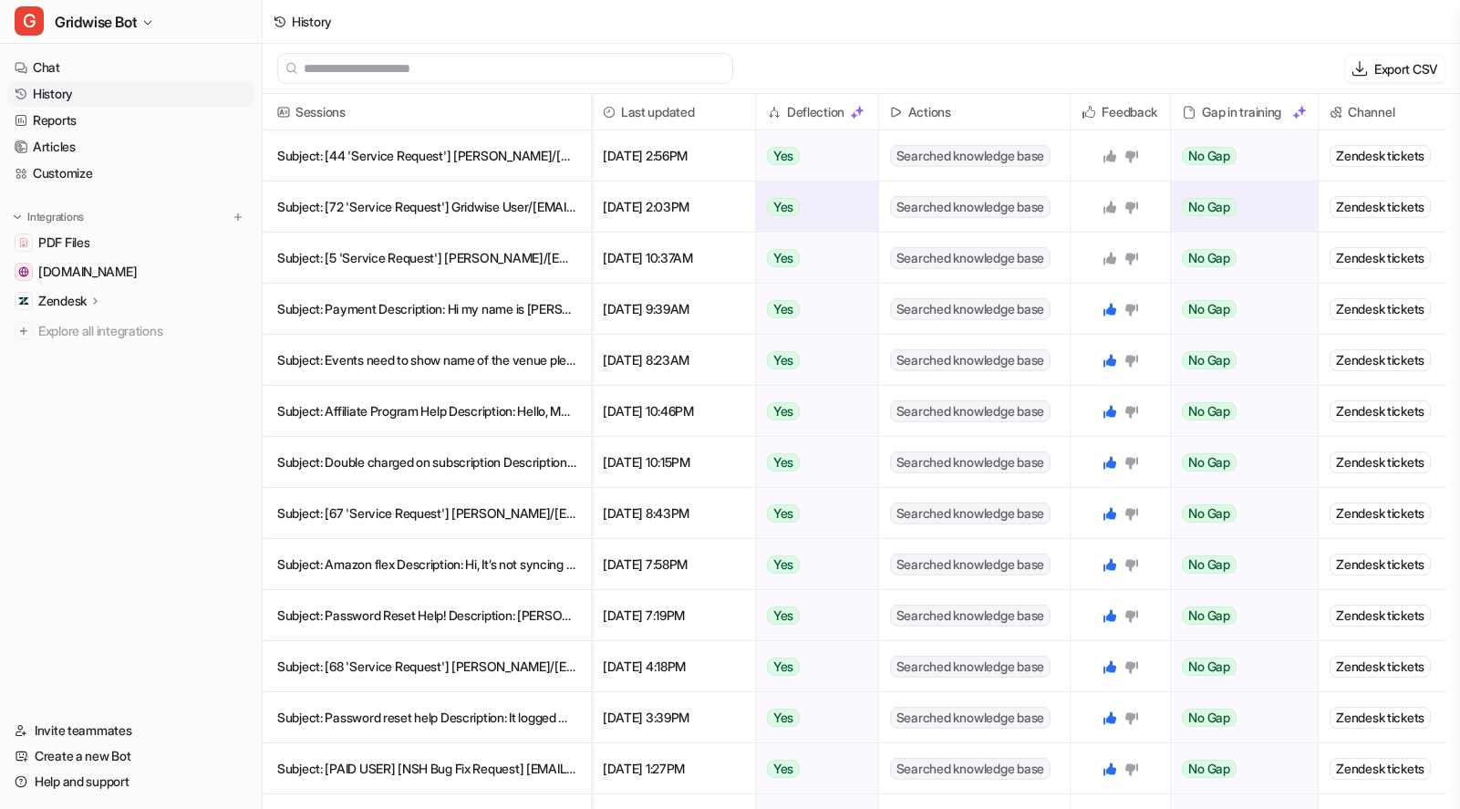
click at [1112, 207] on icon at bounding box center [1109, 207] width 13 height 13
click at [1103, 154] on icon at bounding box center [1110, 156] width 15 height 15
click at [1133, 256] on icon at bounding box center [1131, 259] width 13 height 12
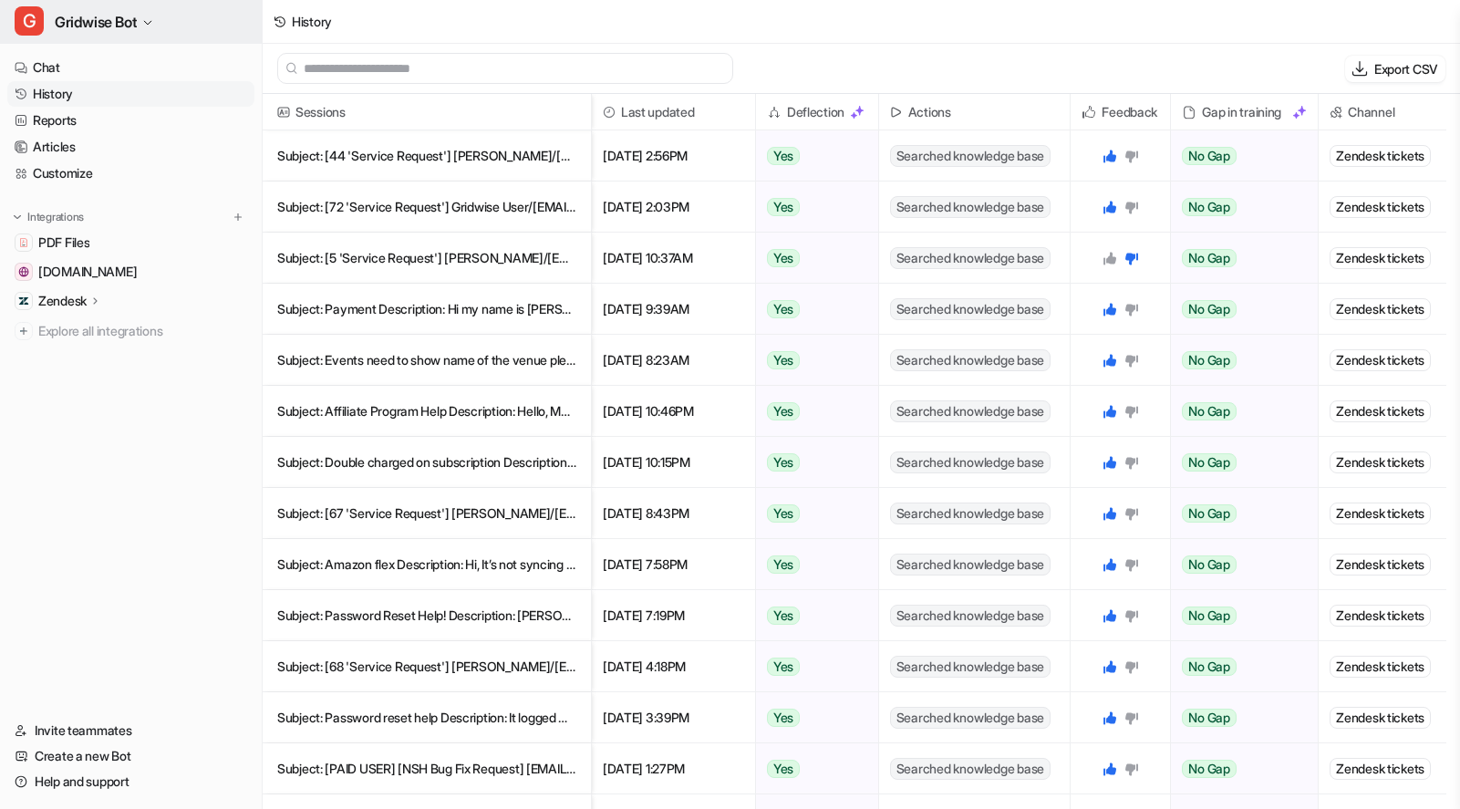
click at [107, 38] on button "G Gridwise Bot" at bounding box center [131, 22] width 262 height 44
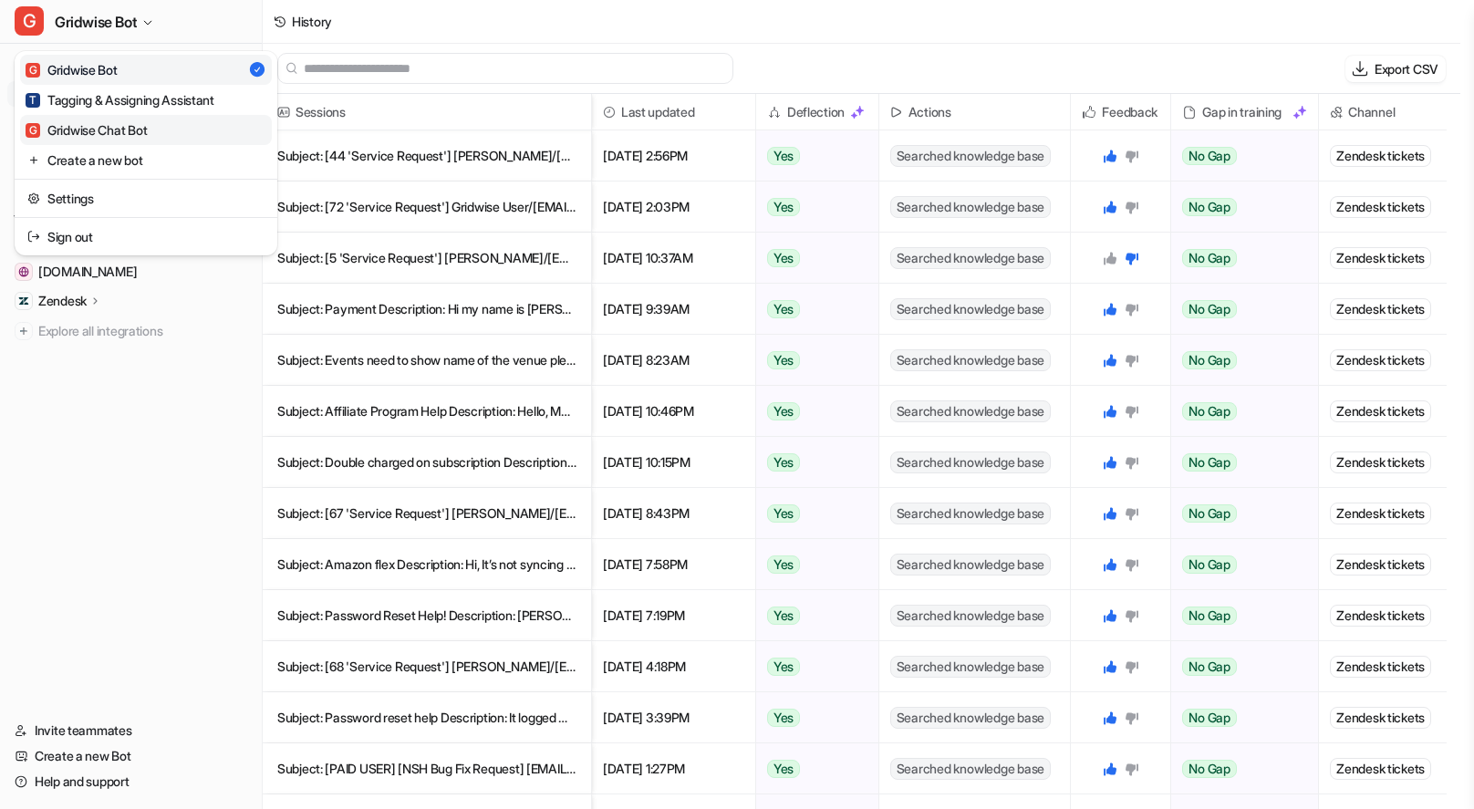
click at [147, 127] on div "G Gridwise Chat Bot" at bounding box center [86, 129] width 121 height 19
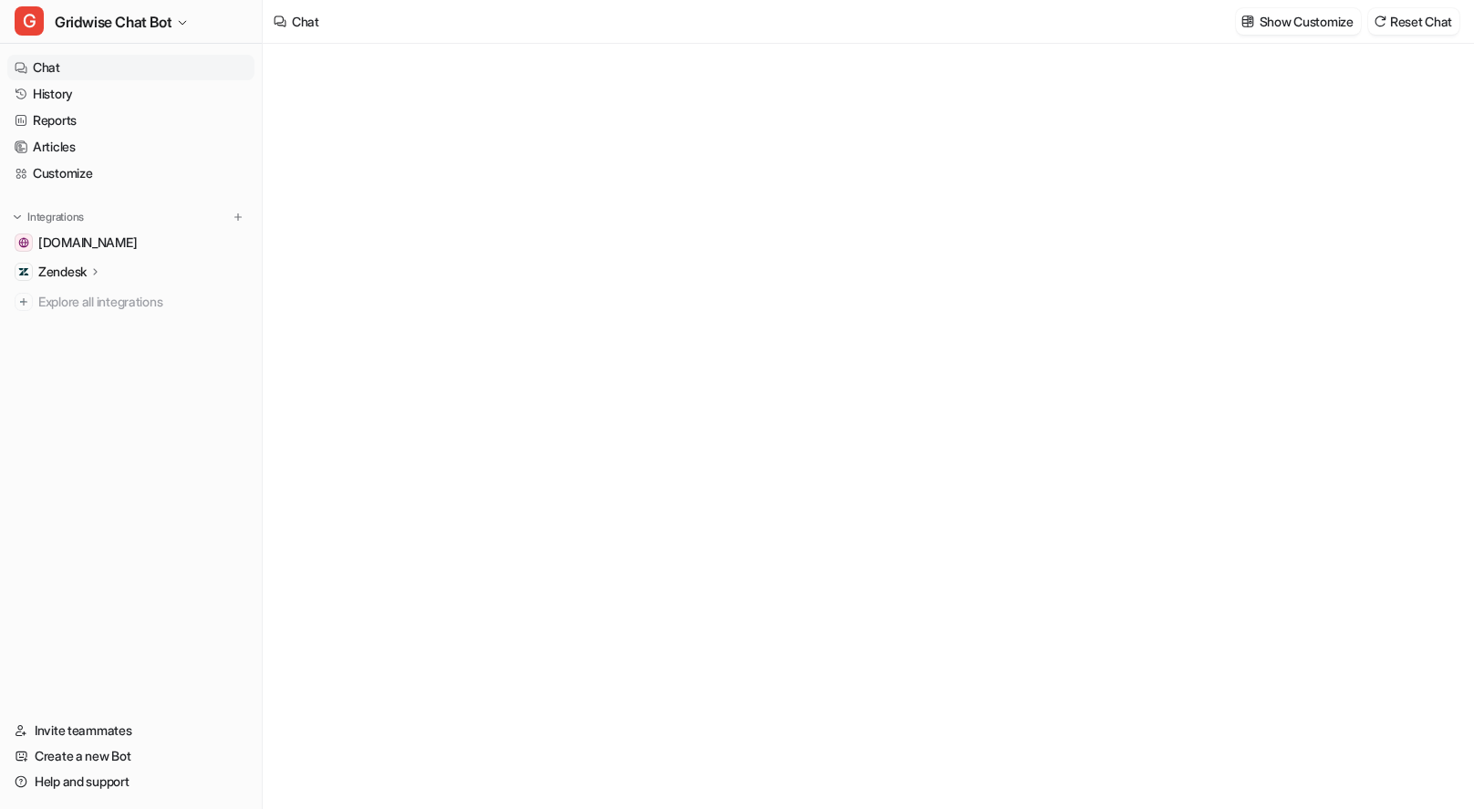
type textarea "**********"
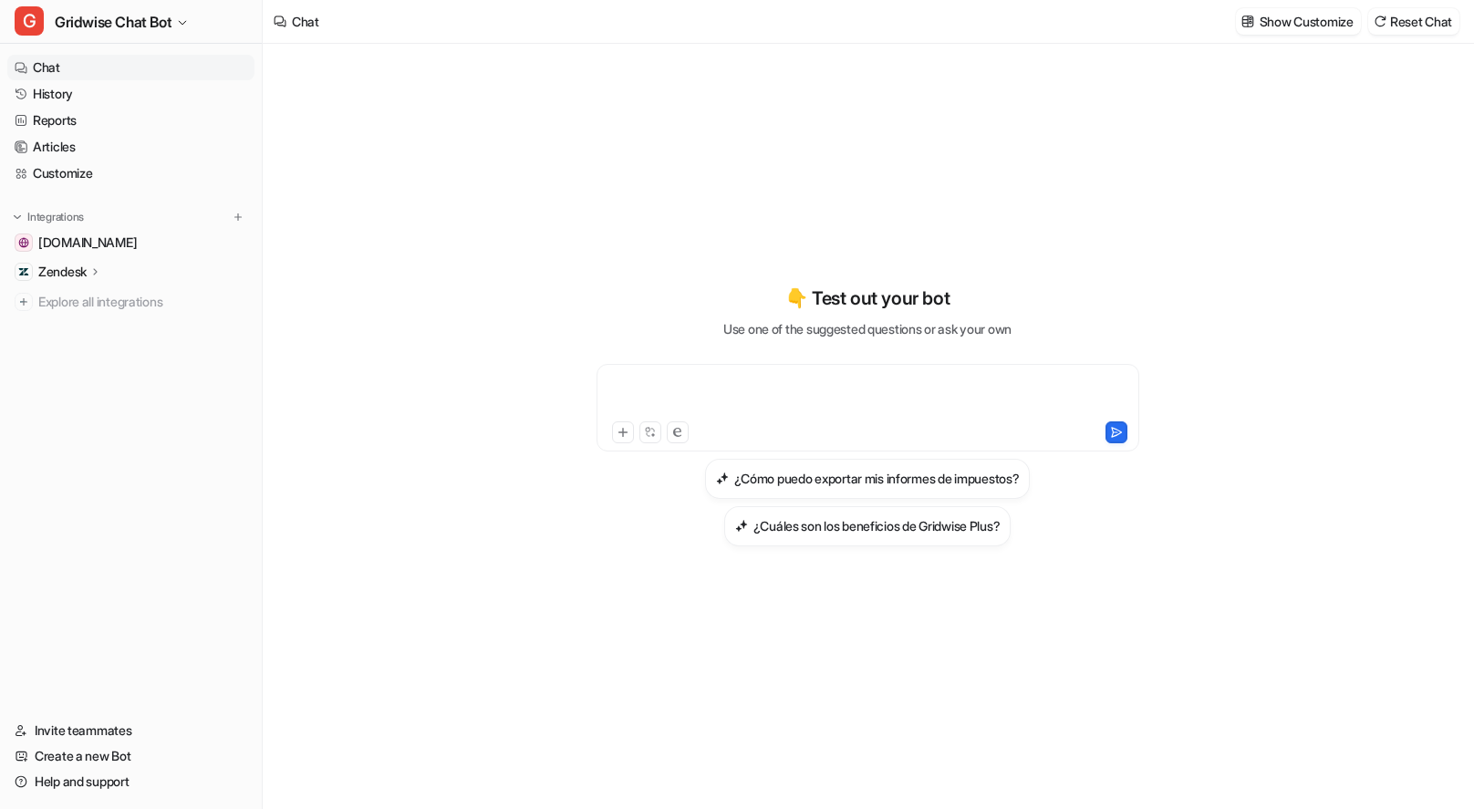
click at [676, 385] on div at bounding box center [867, 397] width 533 height 42
paste div
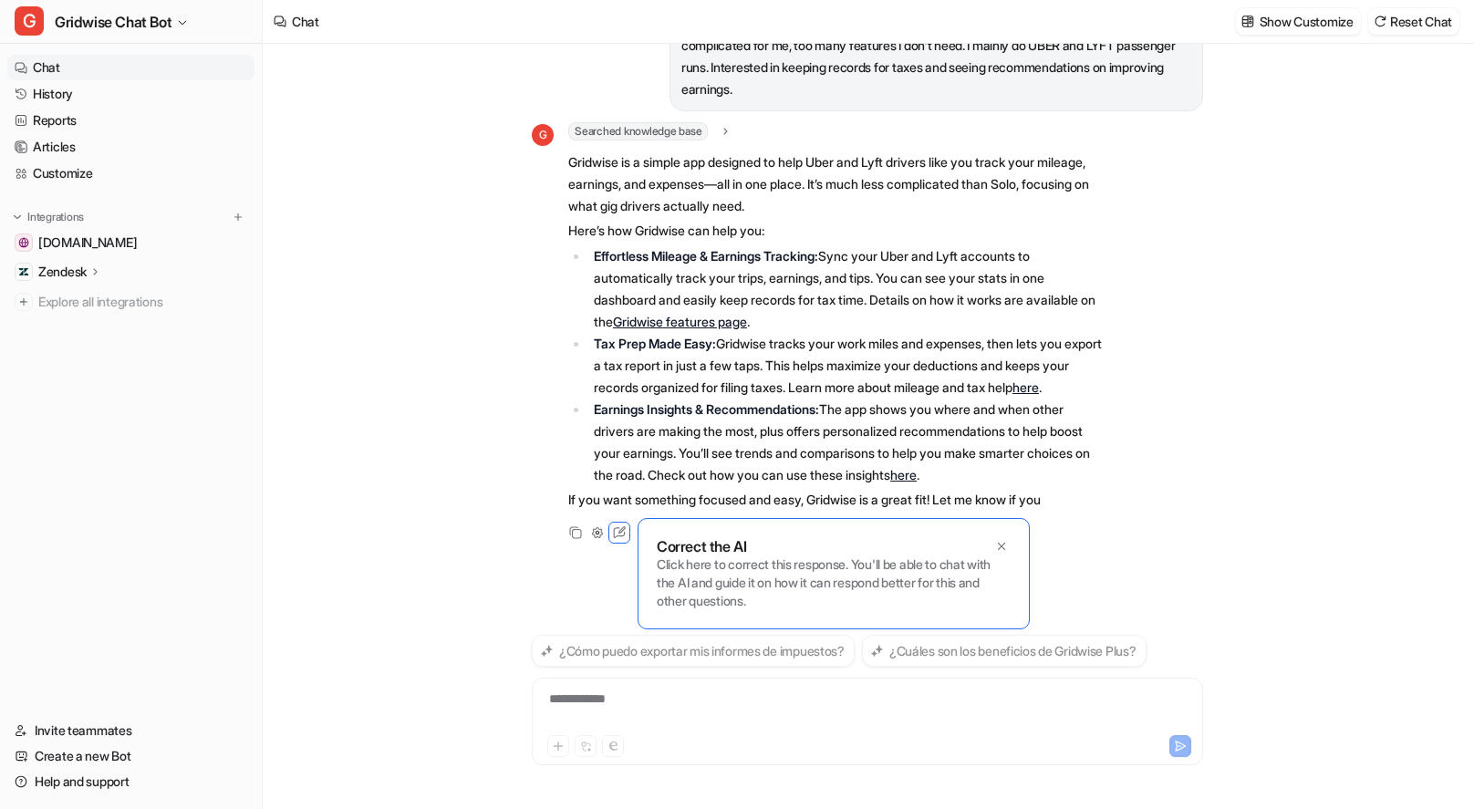
scroll to position [108, 0]
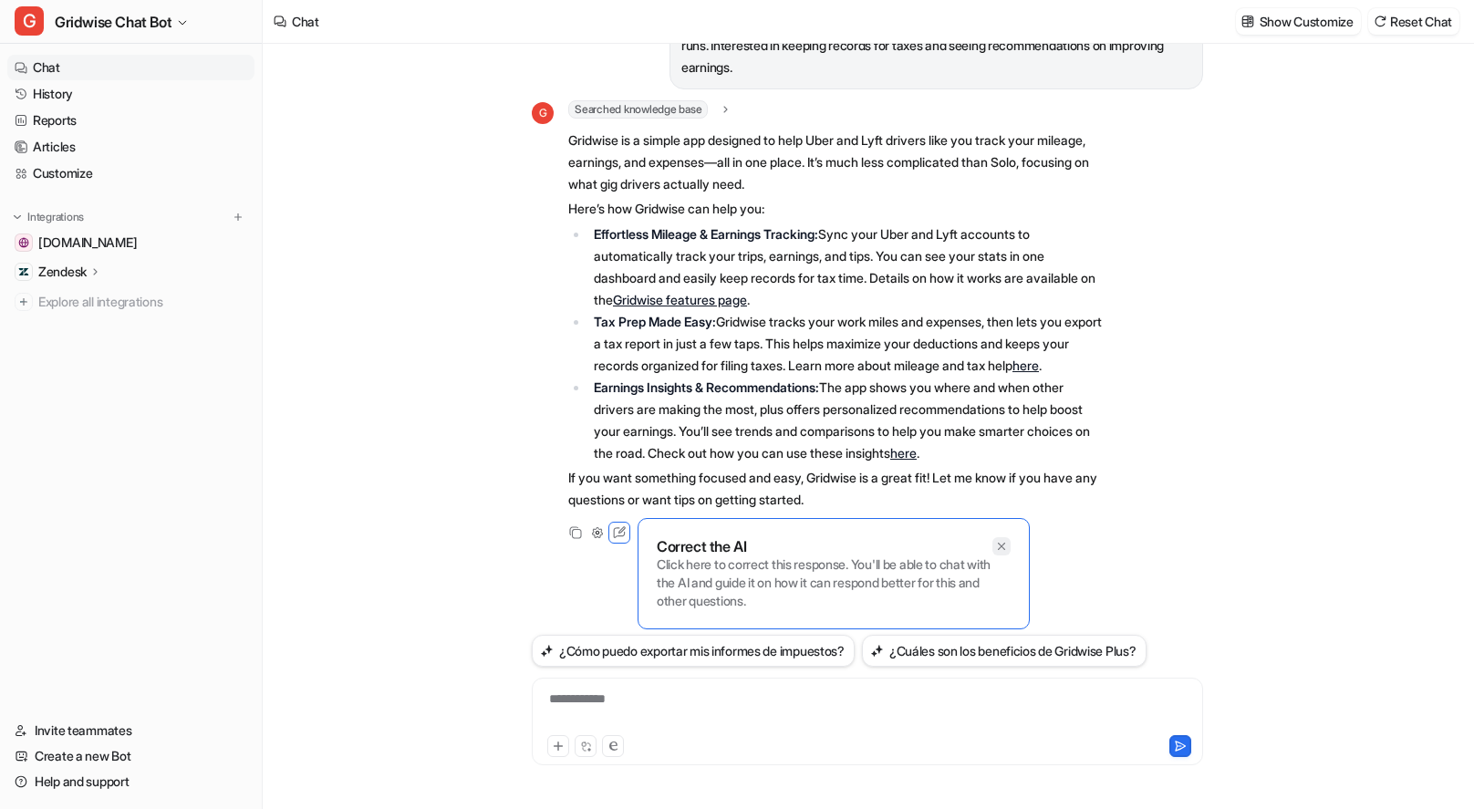
click at [1005, 540] on icon at bounding box center [1001, 546] width 13 height 13
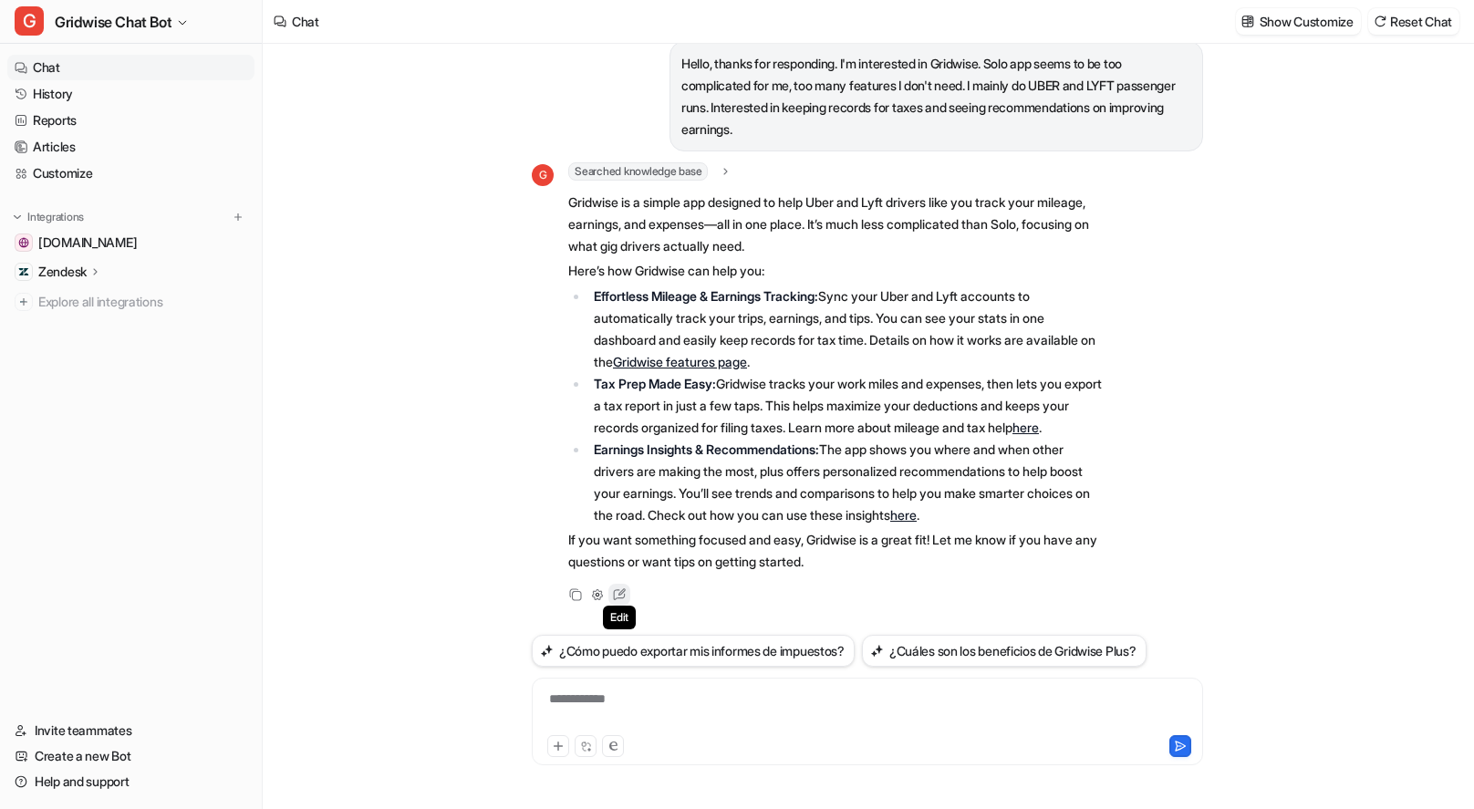
click at [615, 602] on icon at bounding box center [619, 595] width 24 height 24
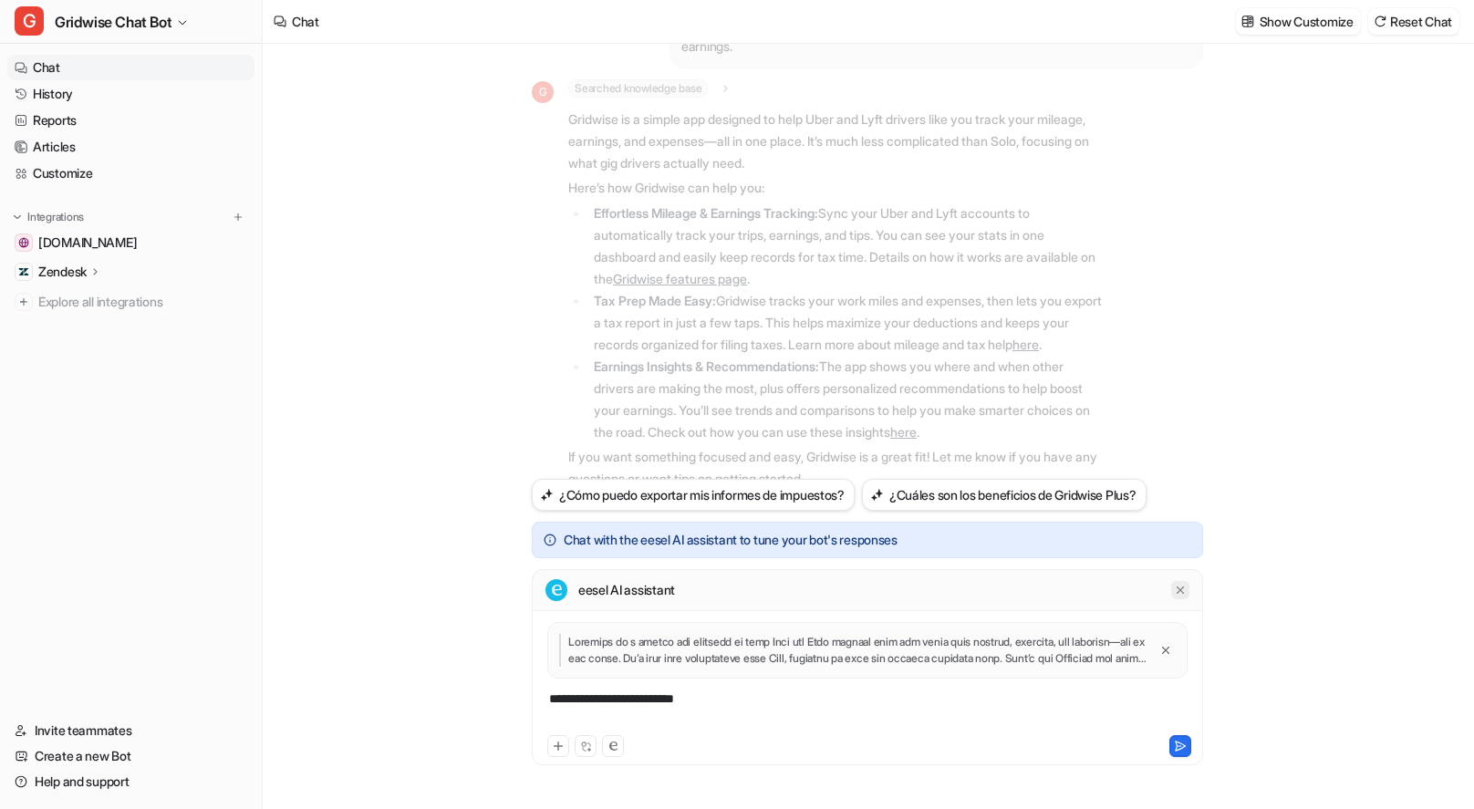
click at [1184, 590] on icon at bounding box center [1180, 590] width 13 height 13
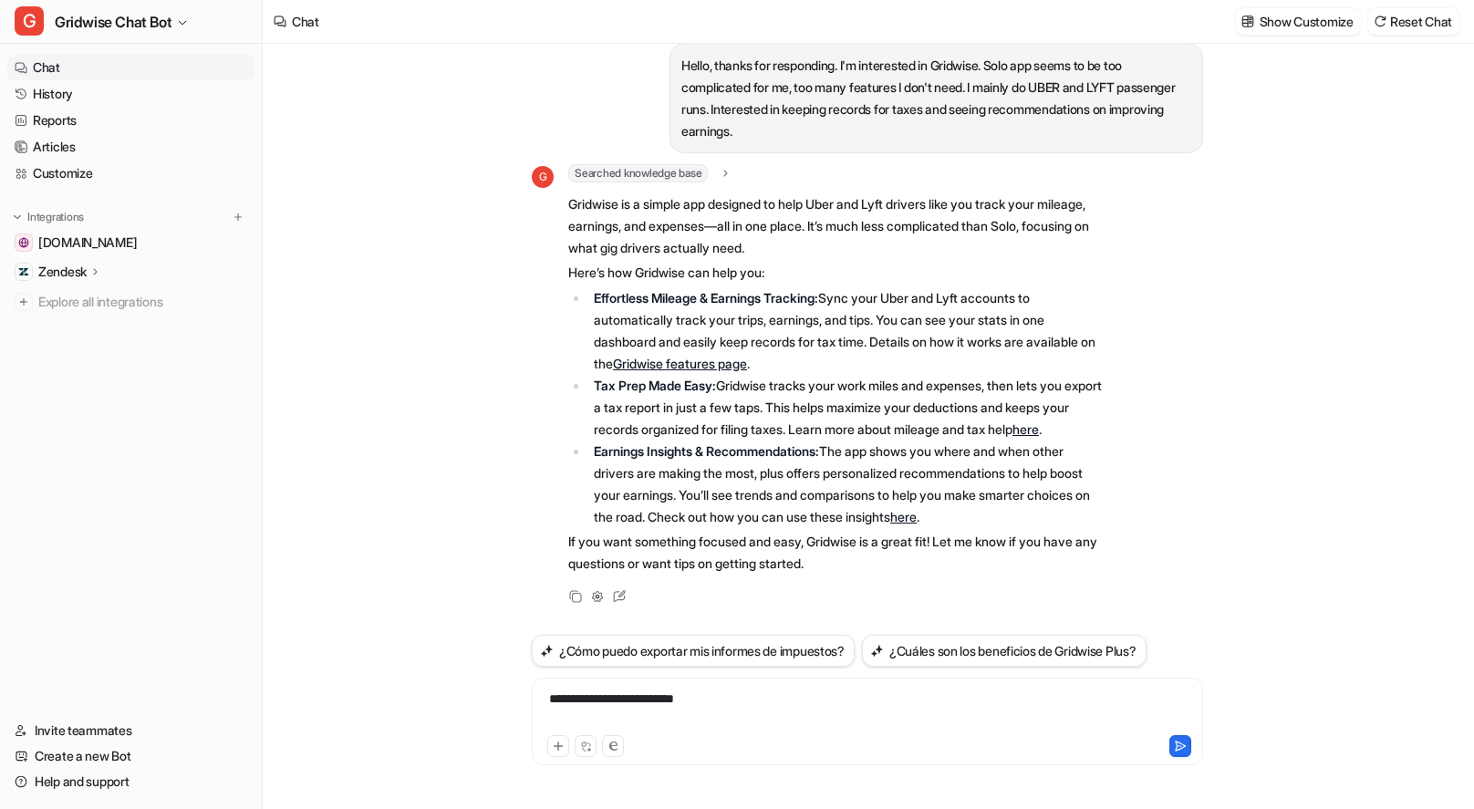
scroll to position [44, 0]
click at [873, 549] on p "If you want something focused and easy, Gridwise is a great fit! Let me know if…" at bounding box center [834, 553] width 533 height 44
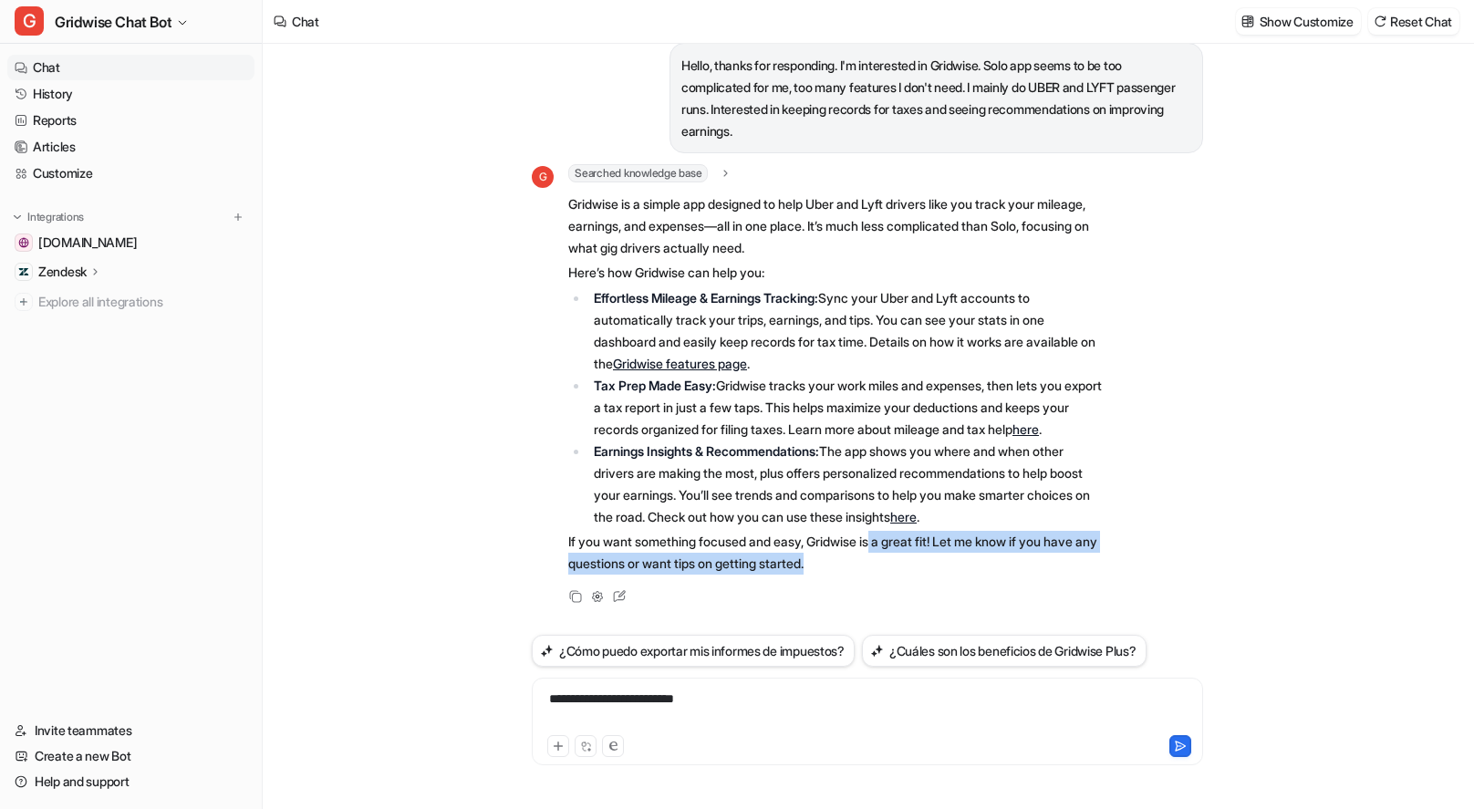
click at [883, 555] on p "If you want something focused and easy, Gridwise is a great fit! Let me know if…" at bounding box center [834, 553] width 533 height 44
click at [893, 572] on p "If you want something focused and easy, Gridwise is a great fit! Let me know if…" at bounding box center [834, 553] width 533 height 44
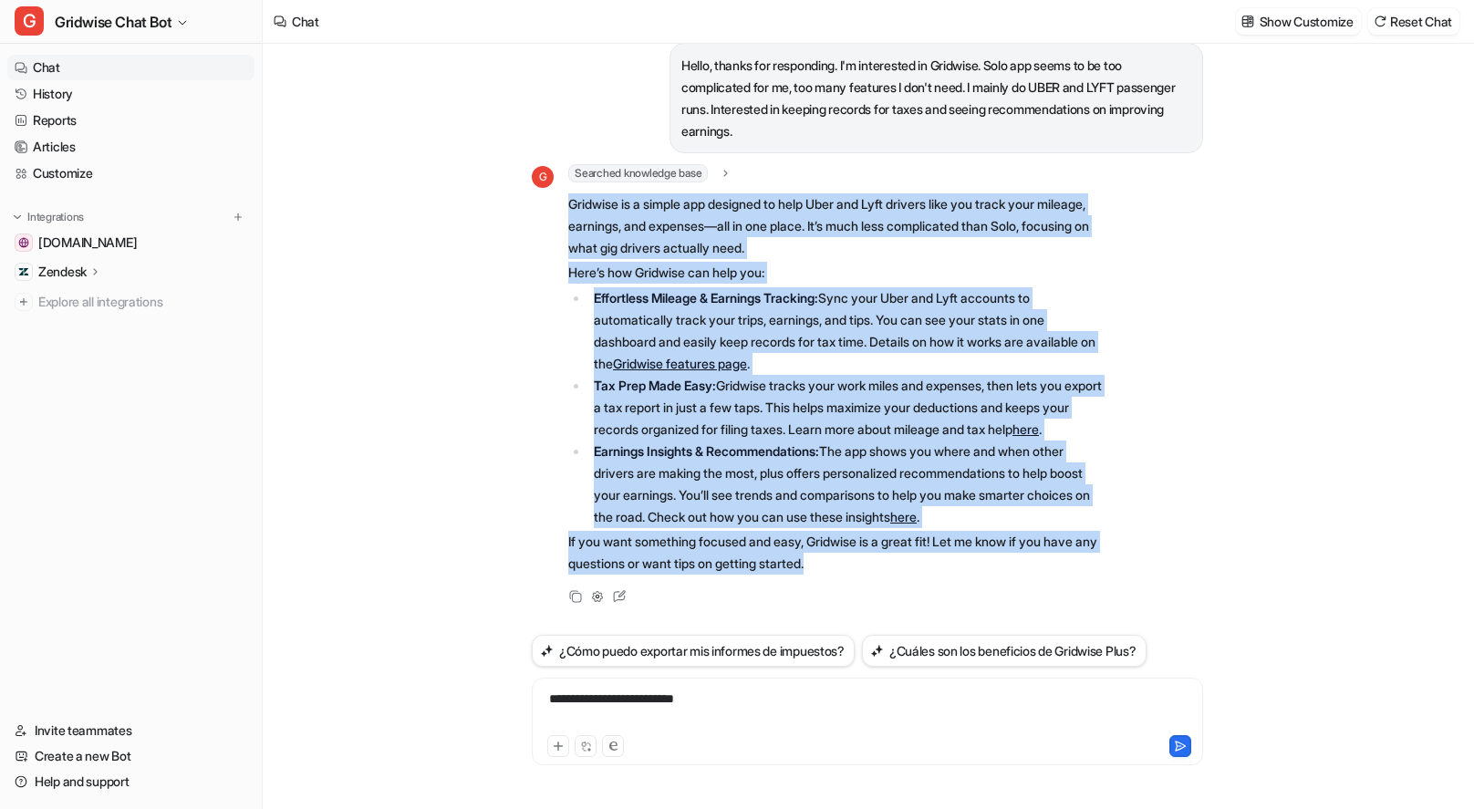
drag, startPoint x: 894, startPoint y: 567, endPoint x: 564, endPoint y: 181, distance: 508.4
click at [564, 181] on div "G Searched knowledge base search_queries : [ "Gridwise overview for Uber and Ly…" at bounding box center [817, 371] width 570 height 414
copy span "Loremips do s ametco adi elitsedd ei temp Inci utl Etdo magnaal enim adm venia …"
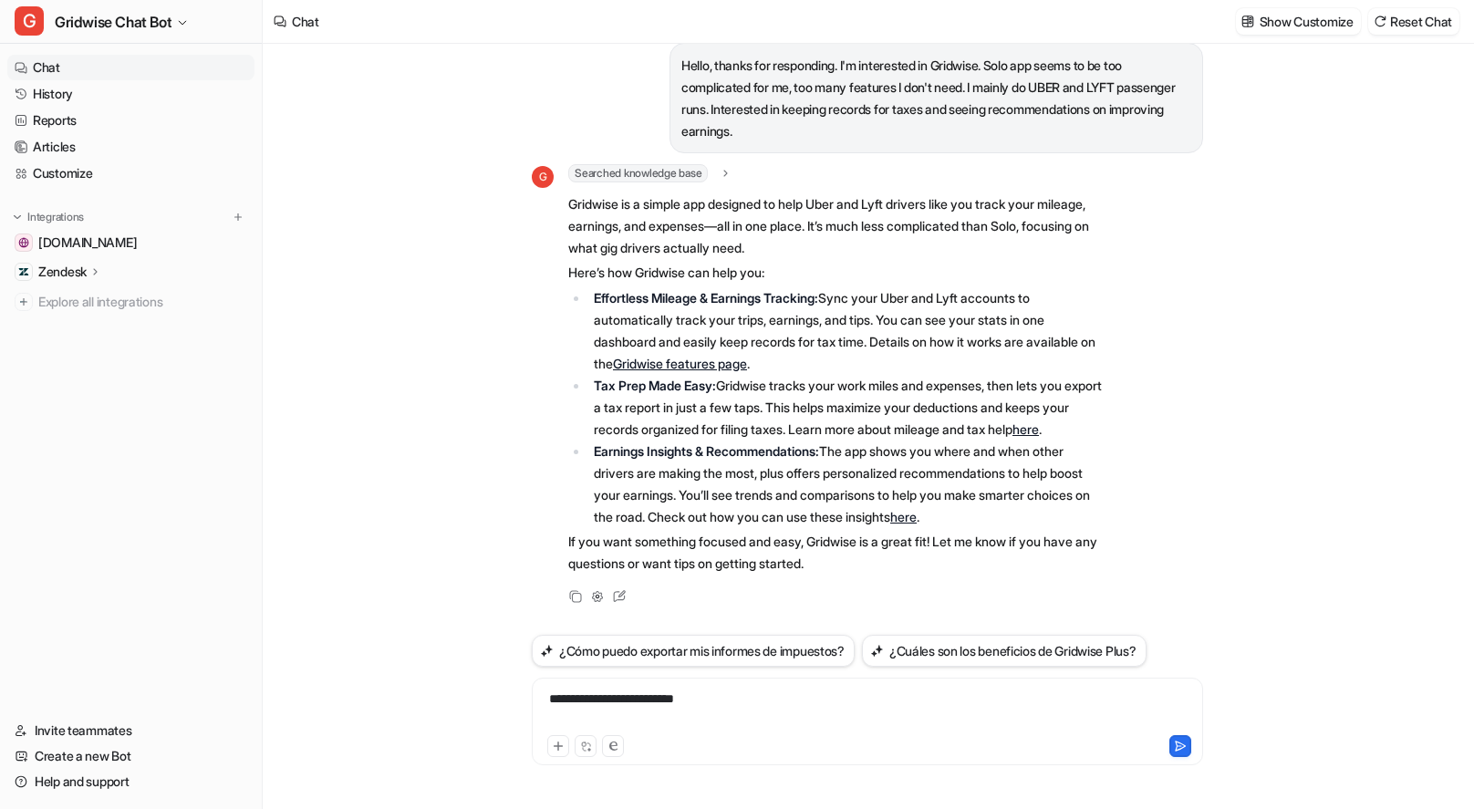
click at [1240, 260] on div "Hello, thanks for responding. I'm interested in Gridwise. Solo app seems to be …" at bounding box center [867, 426] width 1209 height 765
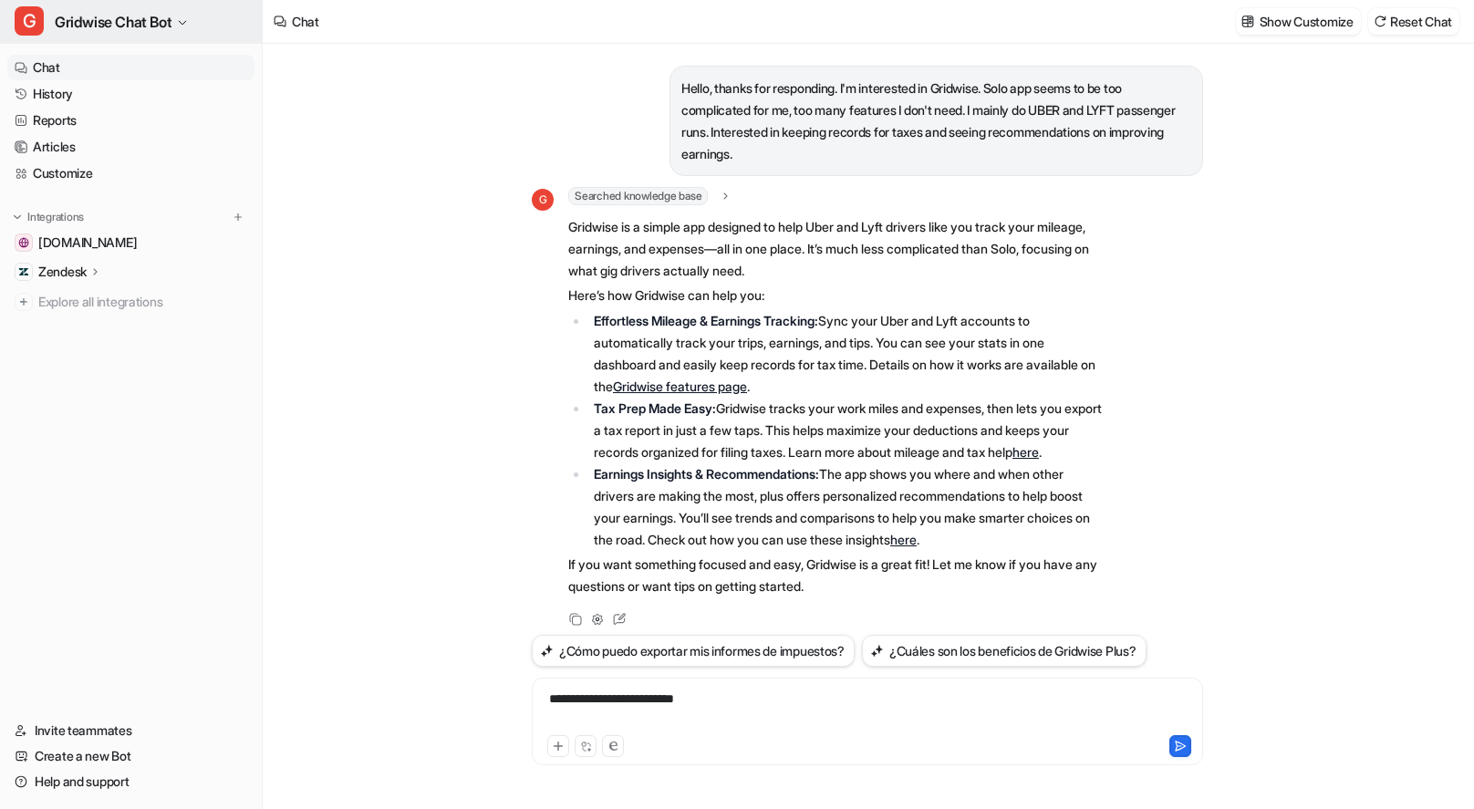
click at [159, 12] on span "Gridwise Chat Bot" at bounding box center [113, 22] width 117 height 26
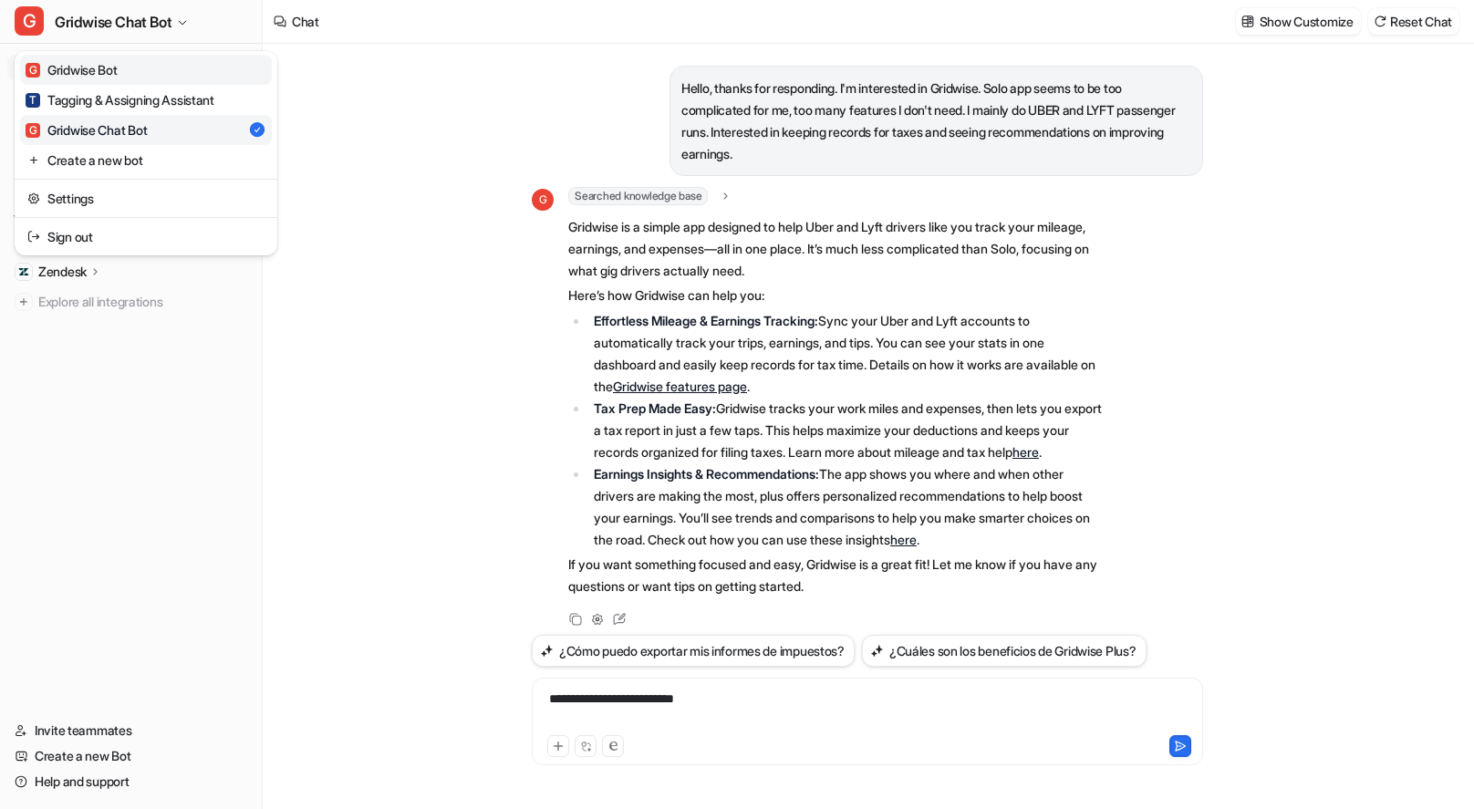
click at [142, 77] on link "G Gridwise Bot" at bounding box center [146, 70] width 252 height 30
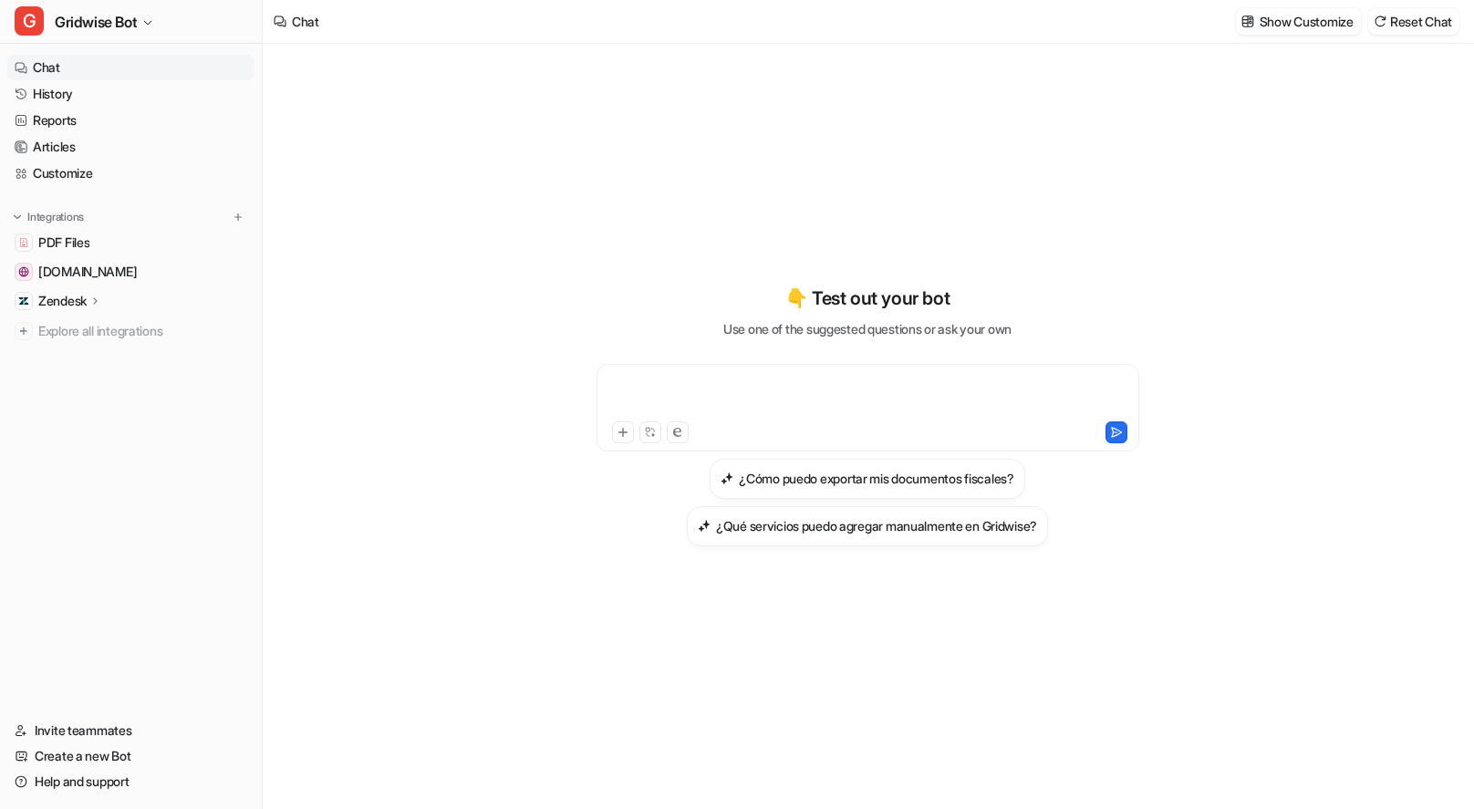
click at [702, 381] on div at bounding box center [867, 397] width 533 height 42
paste div
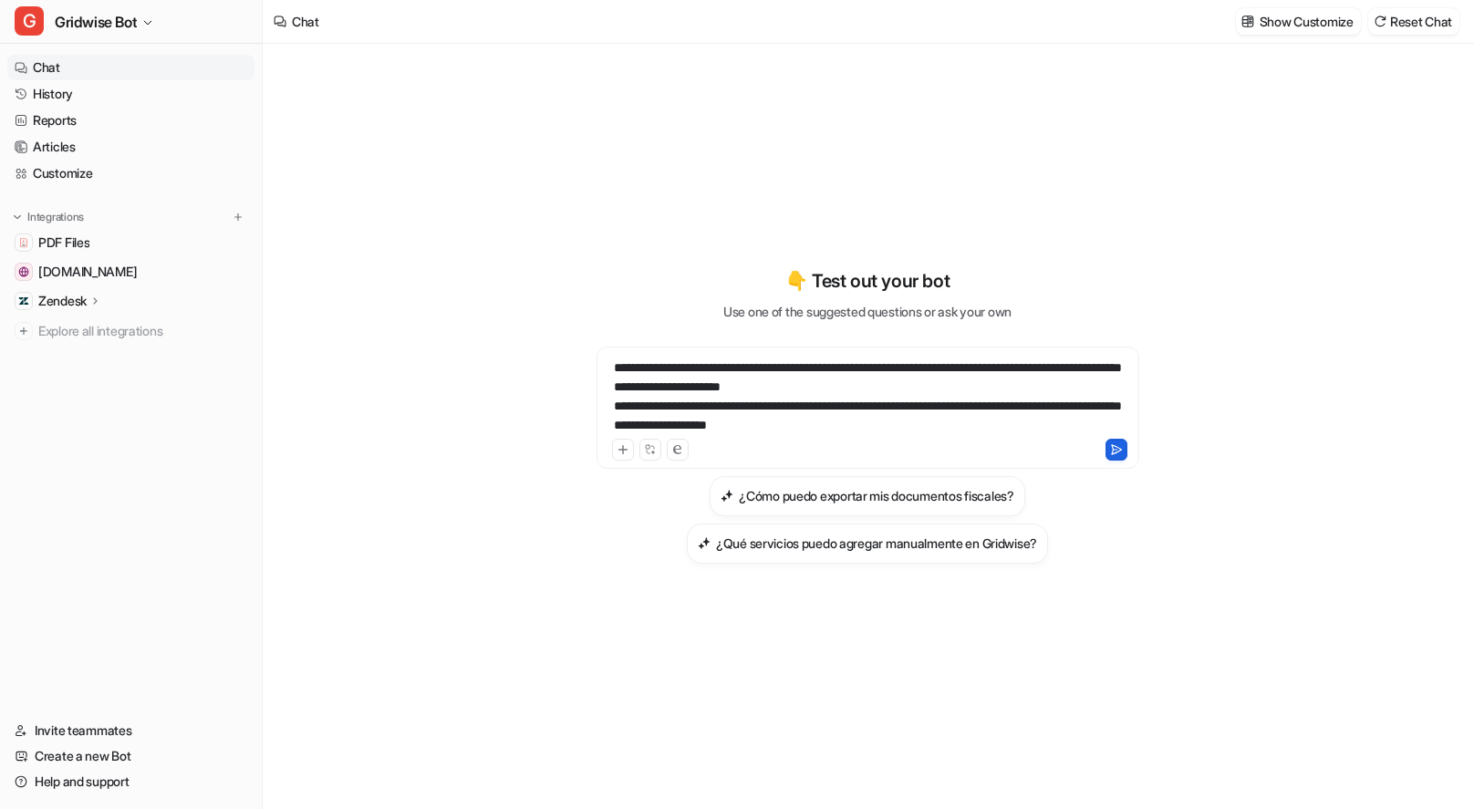
click at [1113, 450] on icon at bounding box center [1116, 449] width 10 height 9
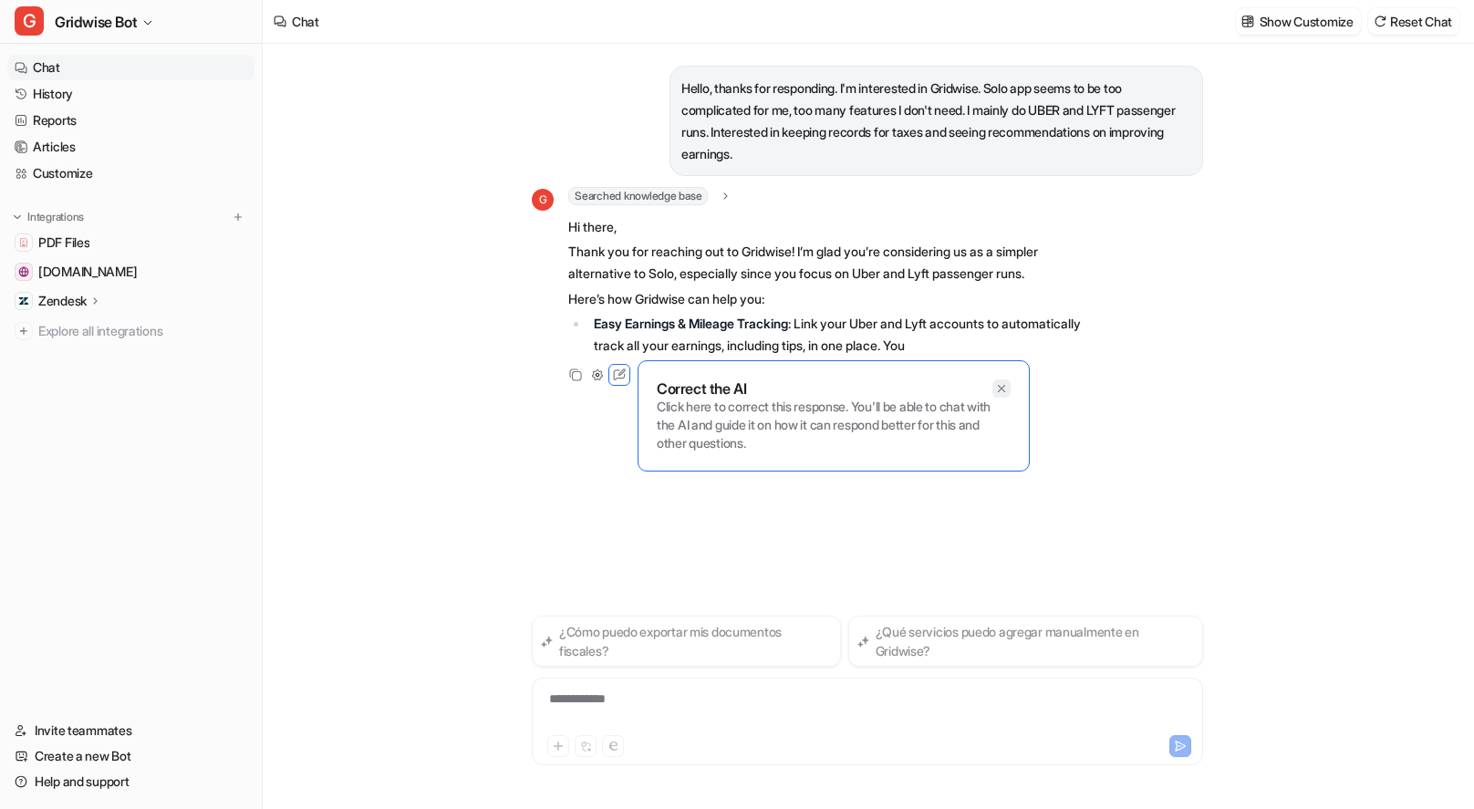
click at [1009, 386] on div at bounding box center [1001, 388] width 18 height 18
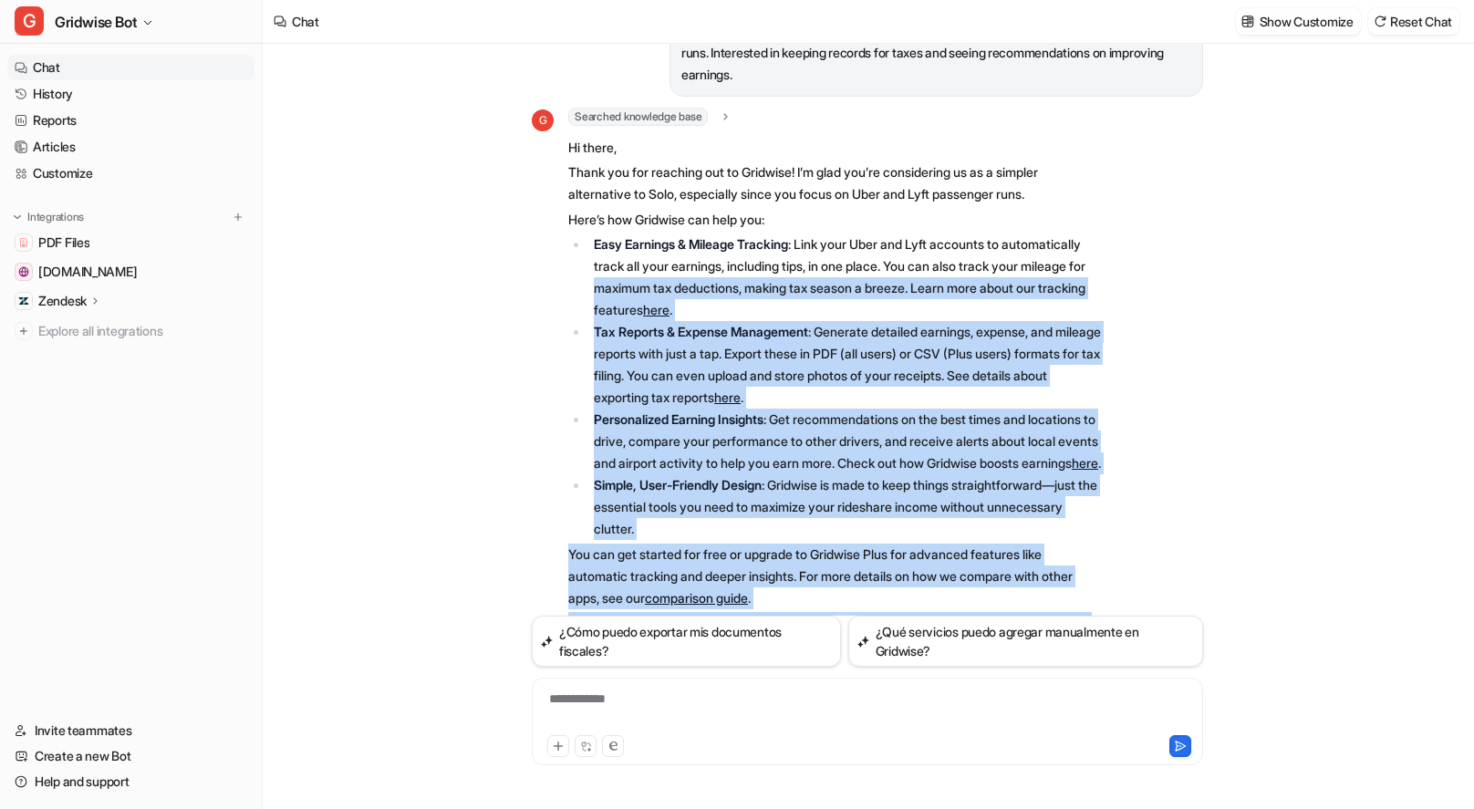
scroll to position [71, 0]
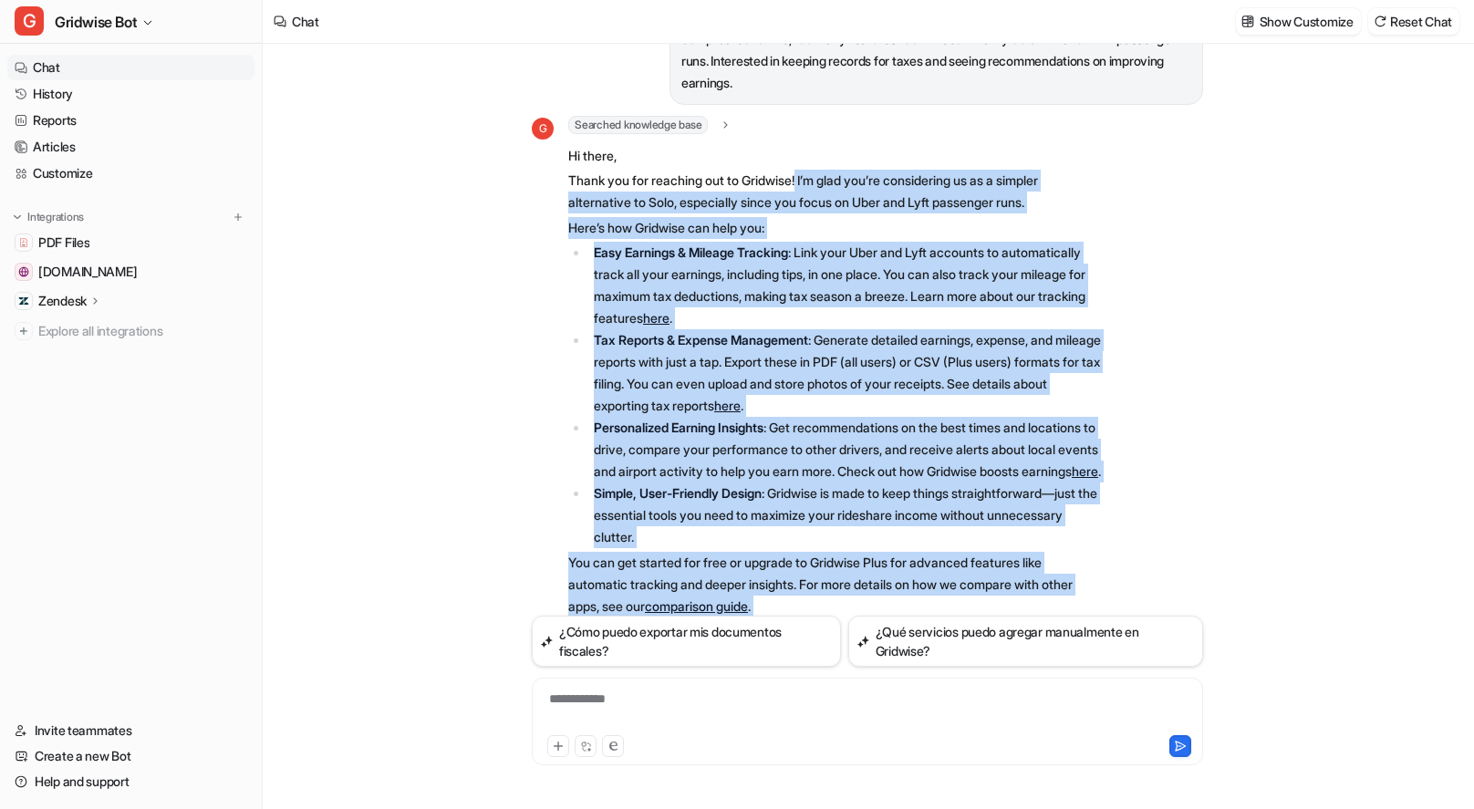
drag, startPoint x: 765, startPoint y: 554, endPoint x: 810, endPoint y: 181, distance: 375.7
click at [810, 181] on span "Hi there, Thank you for reaching out to Gridwise! I’m glad you’re considering u…" at bounding box center [834, 404] width 533 height 526
copy span "L’i dolo sit’am consectetur ad el s doeiusm temporincid ut Labo, etdolorema ali…"
